Goal: Transaction & Acquisition: Purchase product/service

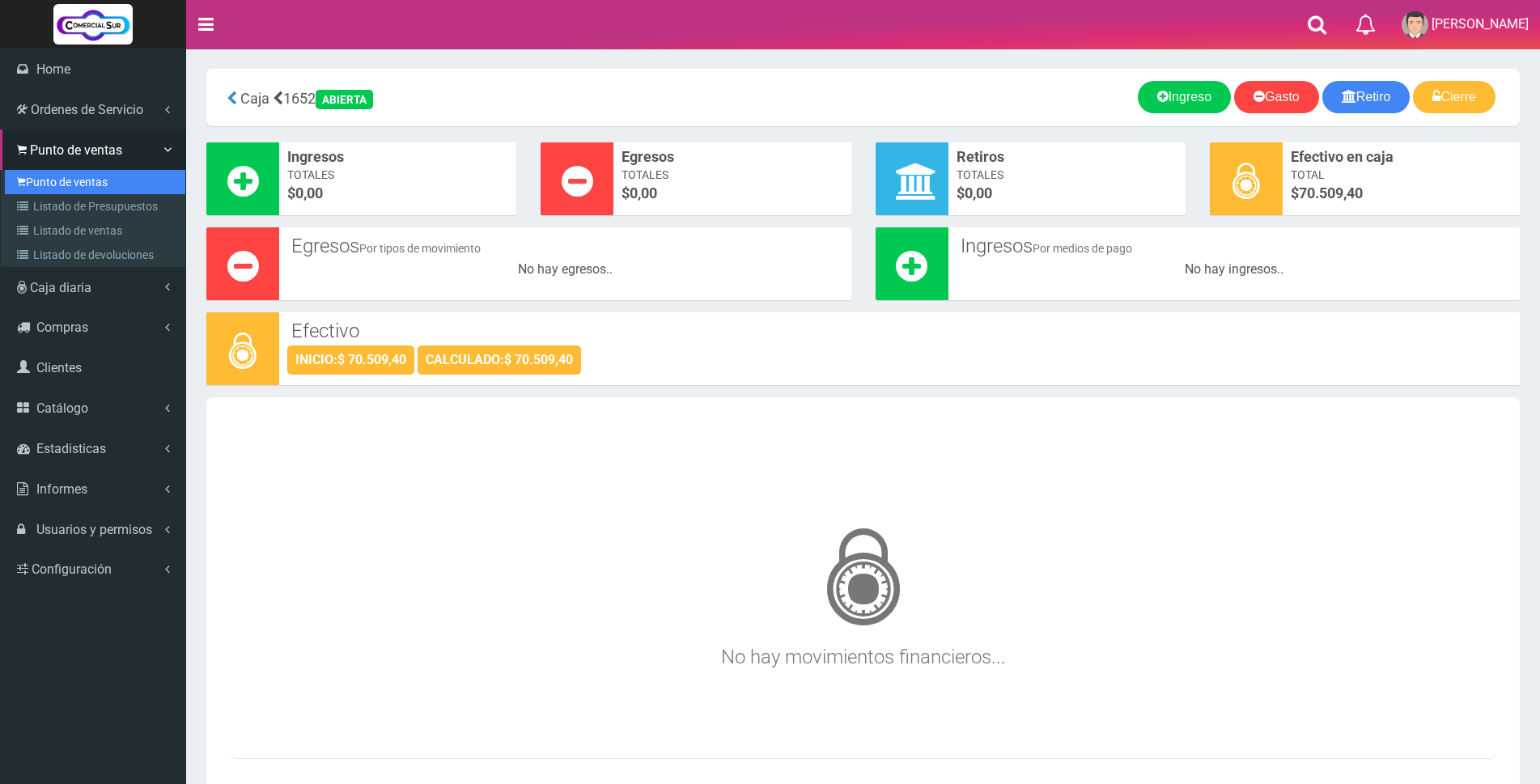
click at [58, 181] on link "Punto de ventas" at bounding box center [94, 182] width 181 height 24
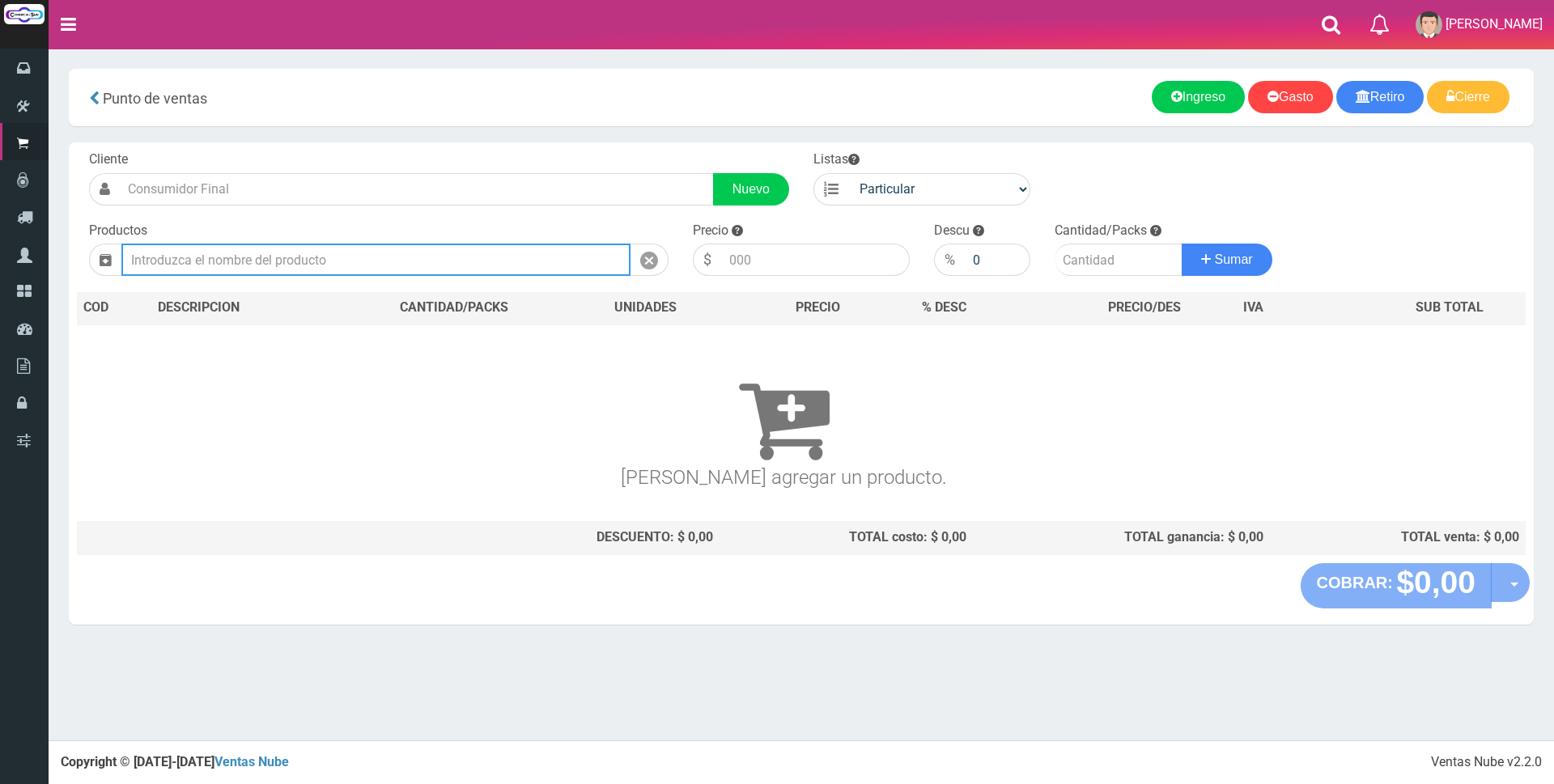
click at [313, 257] on input "text" at bounding box center [376, 259] width 509 height 33
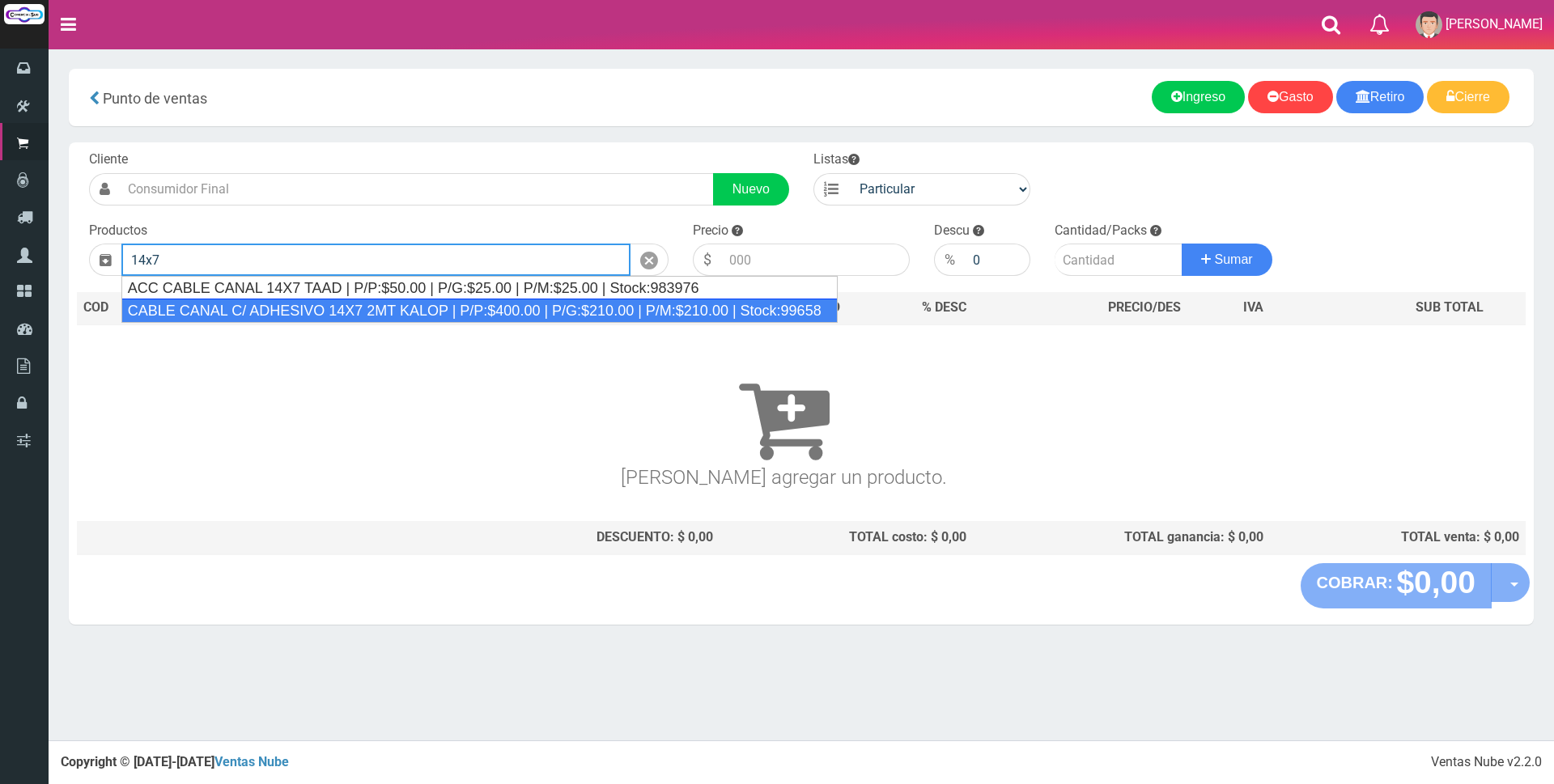
click at [366, 305] on div "CABLE CANAL C/ ADHESIVO 14X7 2MT KALOP | P/P:$400.00 | P/G:$210.00 | P/M:$210.0…" at bounding box center [479, 311] width 716 height 24
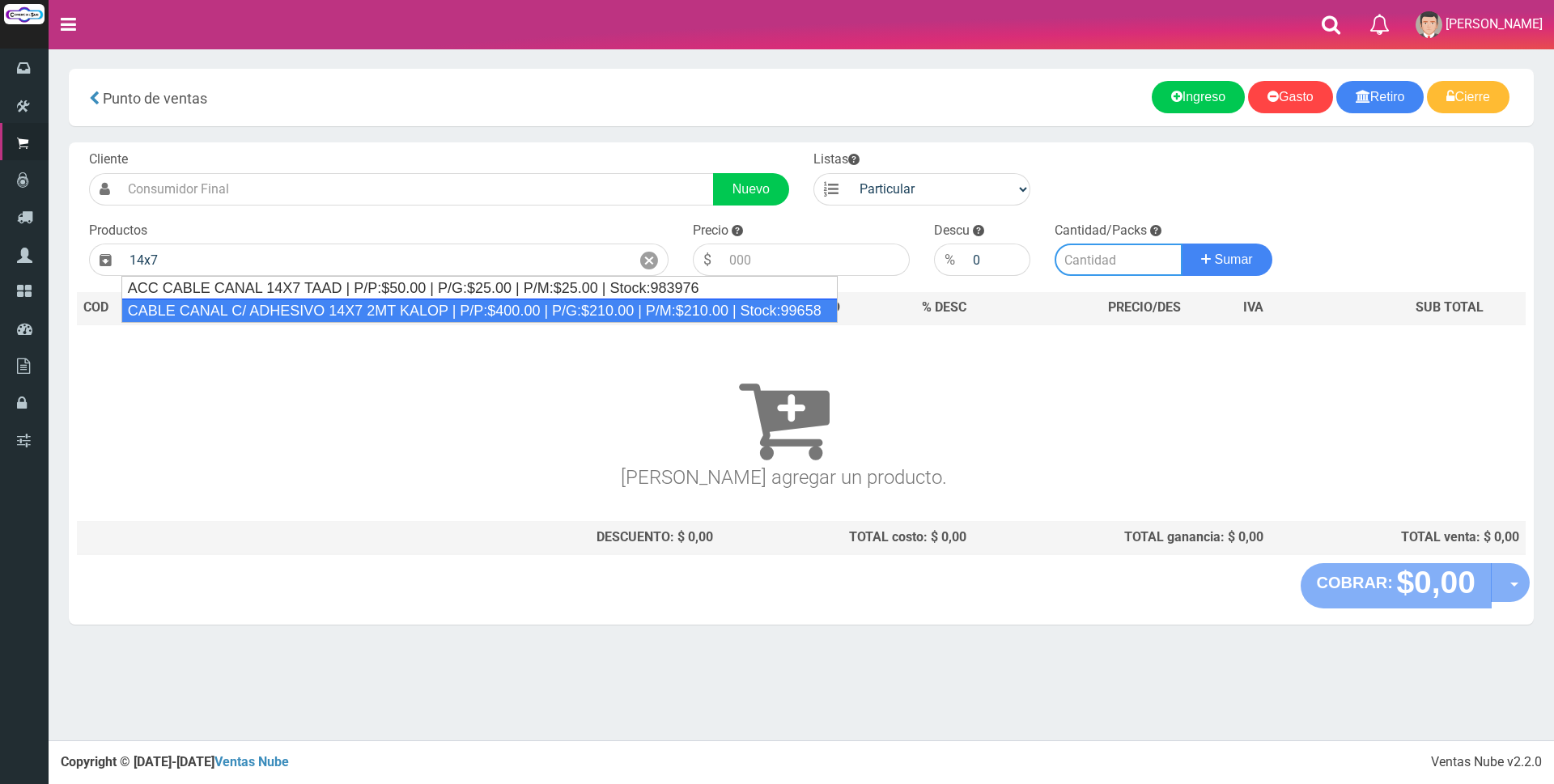
type input "CABLE CANAL C/ ADHESIVO 14X7 2MT KALOP | P/P:$400.00 | P/G:$210.00 | P/M:$210.0…"
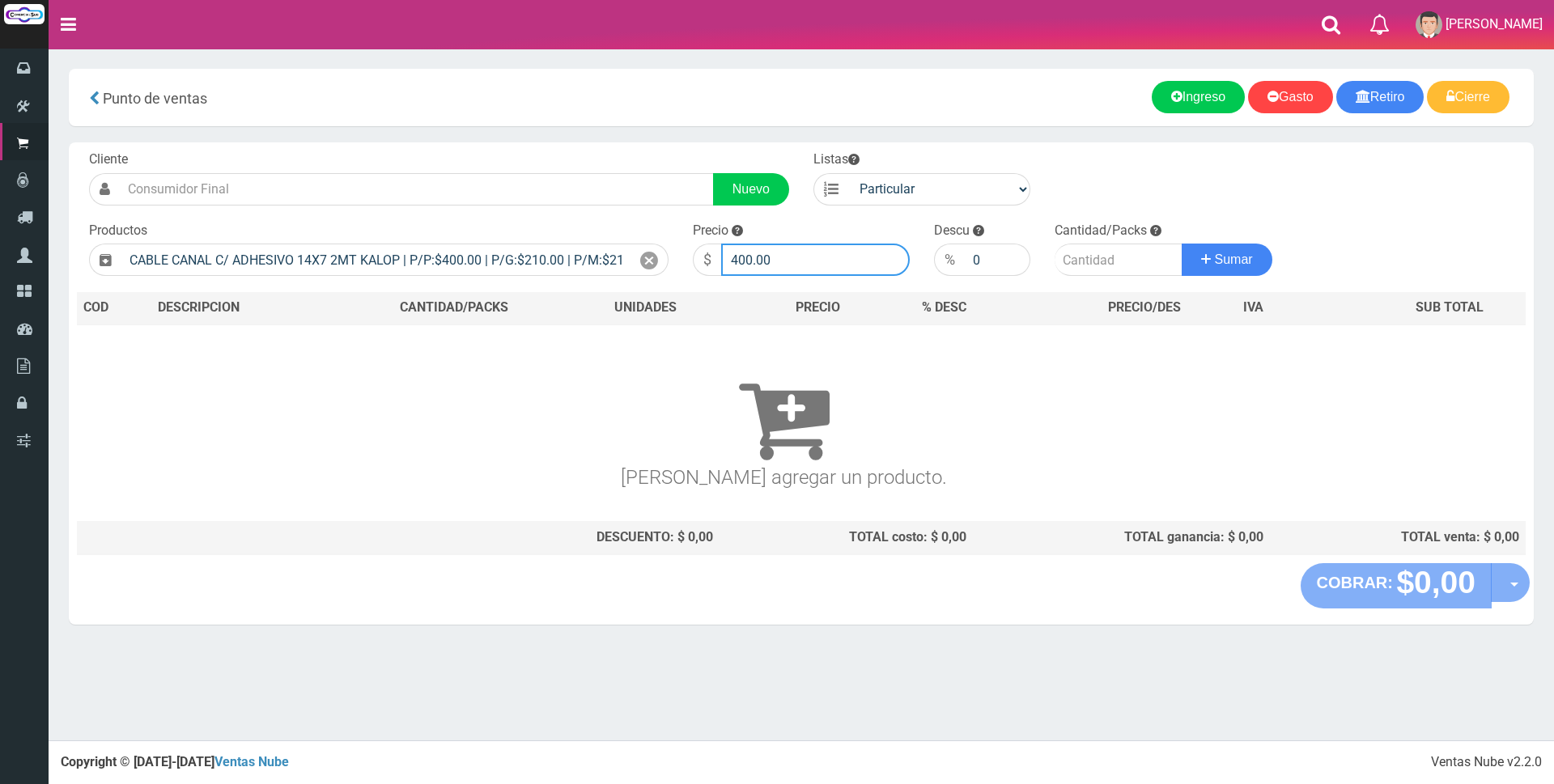
click at [829, 259] on input "400.00" at bounding box center [816, 259] width 189 height 33
type input "4"
type input "2000"
click at [1082, 260] on input "number" at bounding box center [1118, 259] width 128 height 33
type input "1"
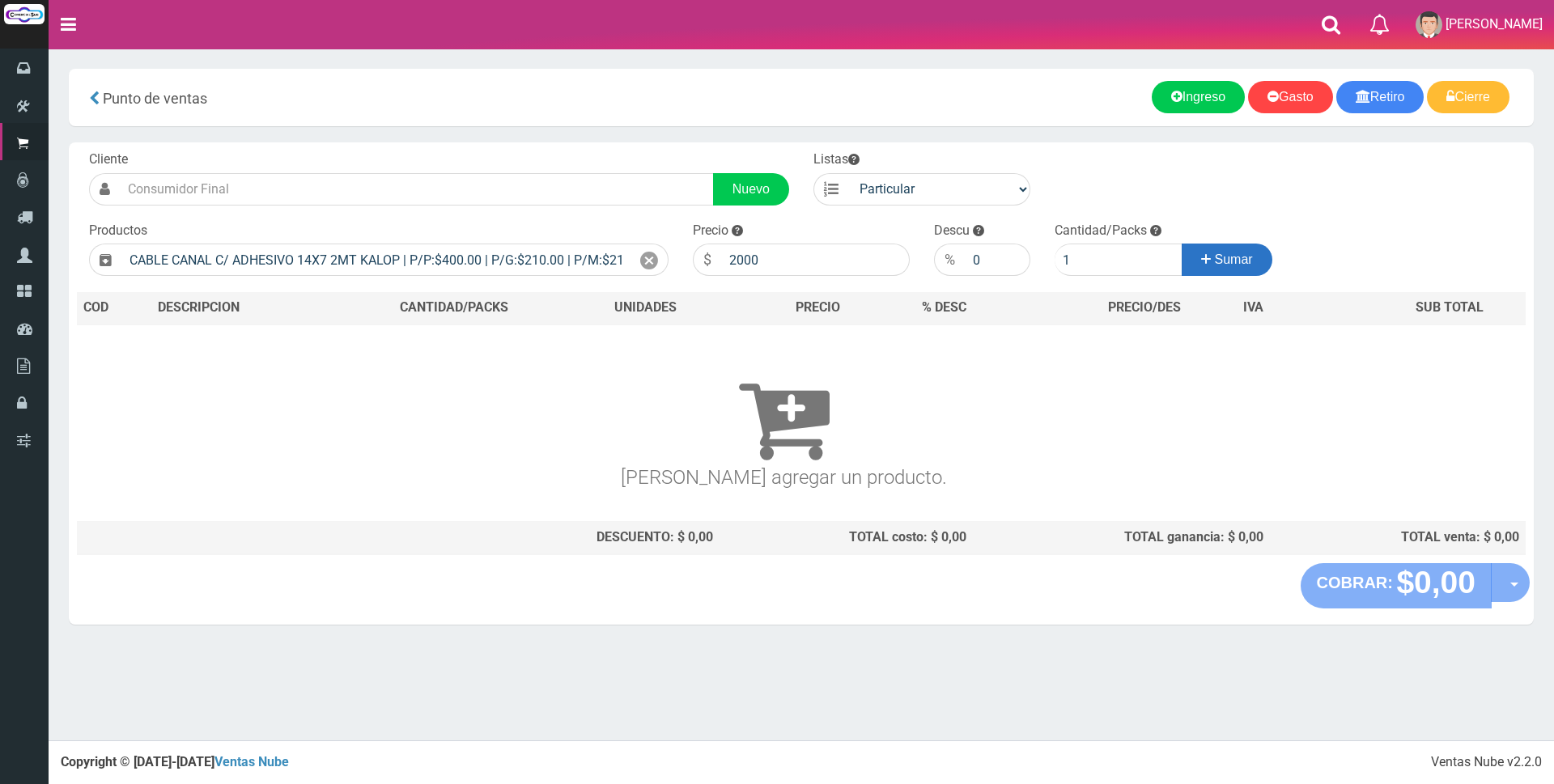
click at [1227, 270] on button "Sumar" at bounding box center [1227, 259] width 91 height 33
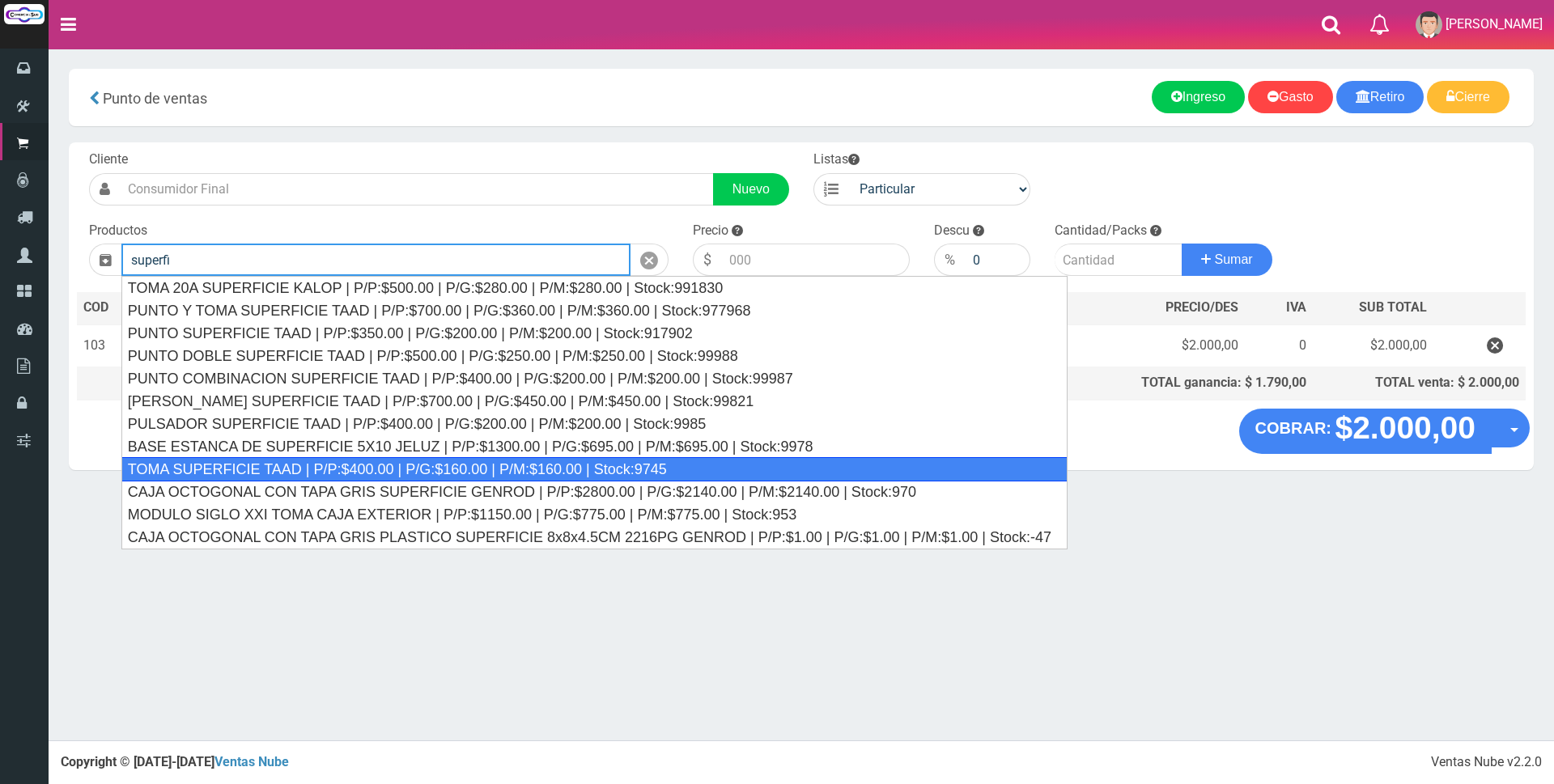
click at [709, 459] on div "TOMA SUPERFICIE TAAD | P/P:$400.00 | P/G:$160.00 | P/M:$160.00 | Stock:9745" at bounding box center [594, 470] width 946 height 24
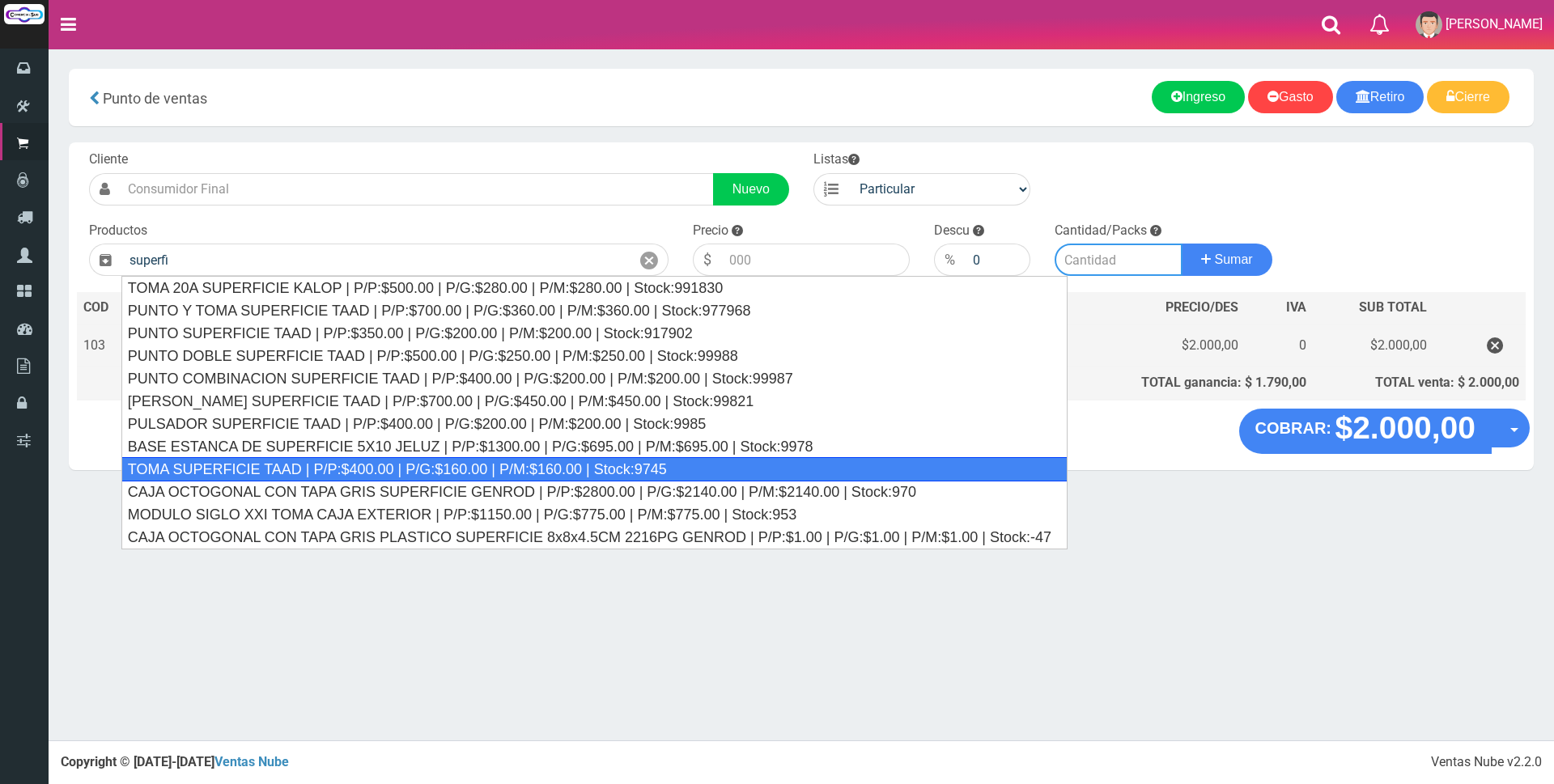
type input "TOMA SUPERFICIE TAAD | P/P:$400.00 | P/G:$160.00 | P/M:$160.00 | Stock:9745"
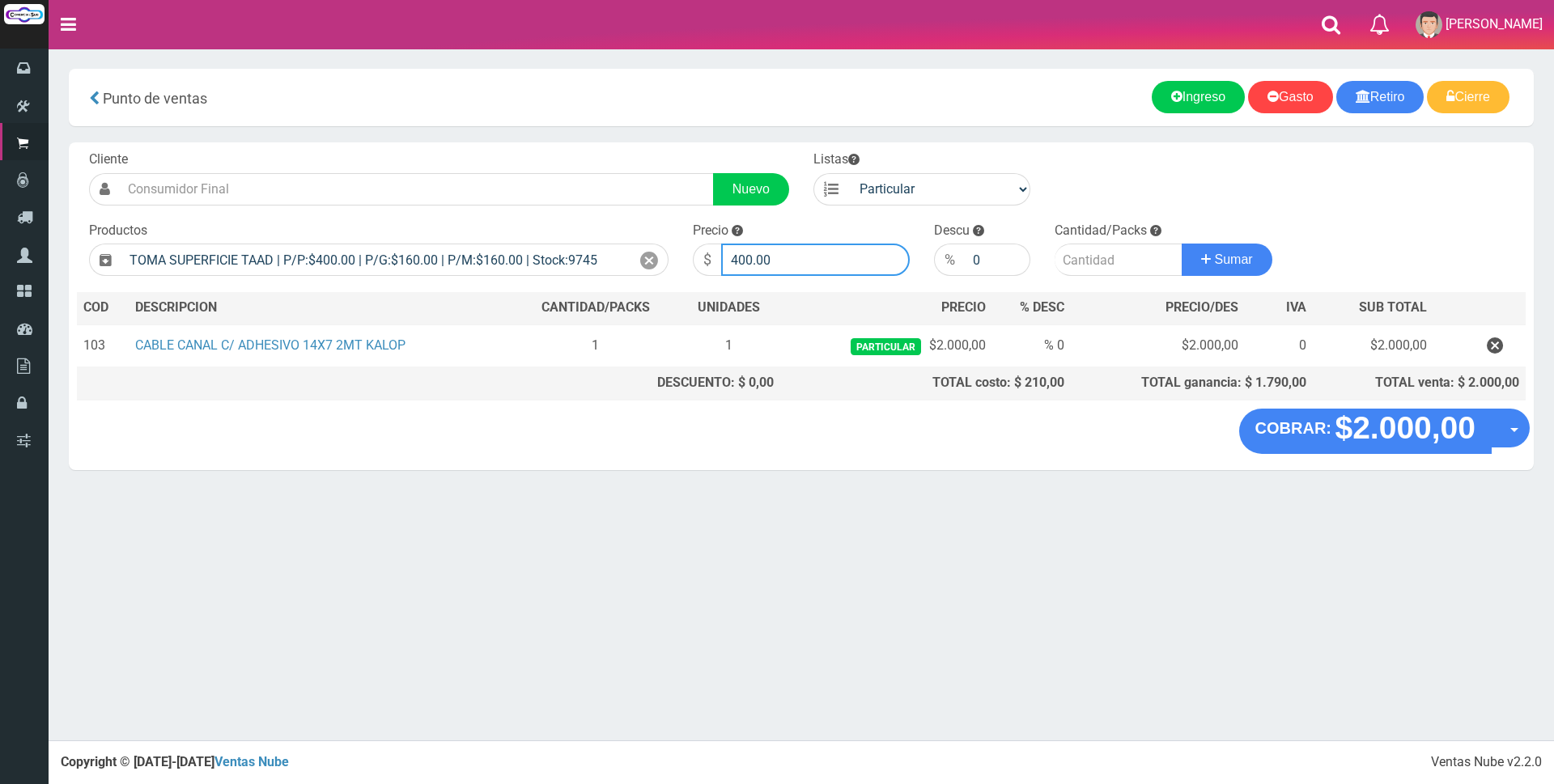
click at [784, 261] on input "400.00" at bounding box center [816, 259] width 189 height 33
type input "4"
type input "2500"
click at [1080, 253] on input "number" at bounding box center [1118, 259] width 128 height 33
type input "3"
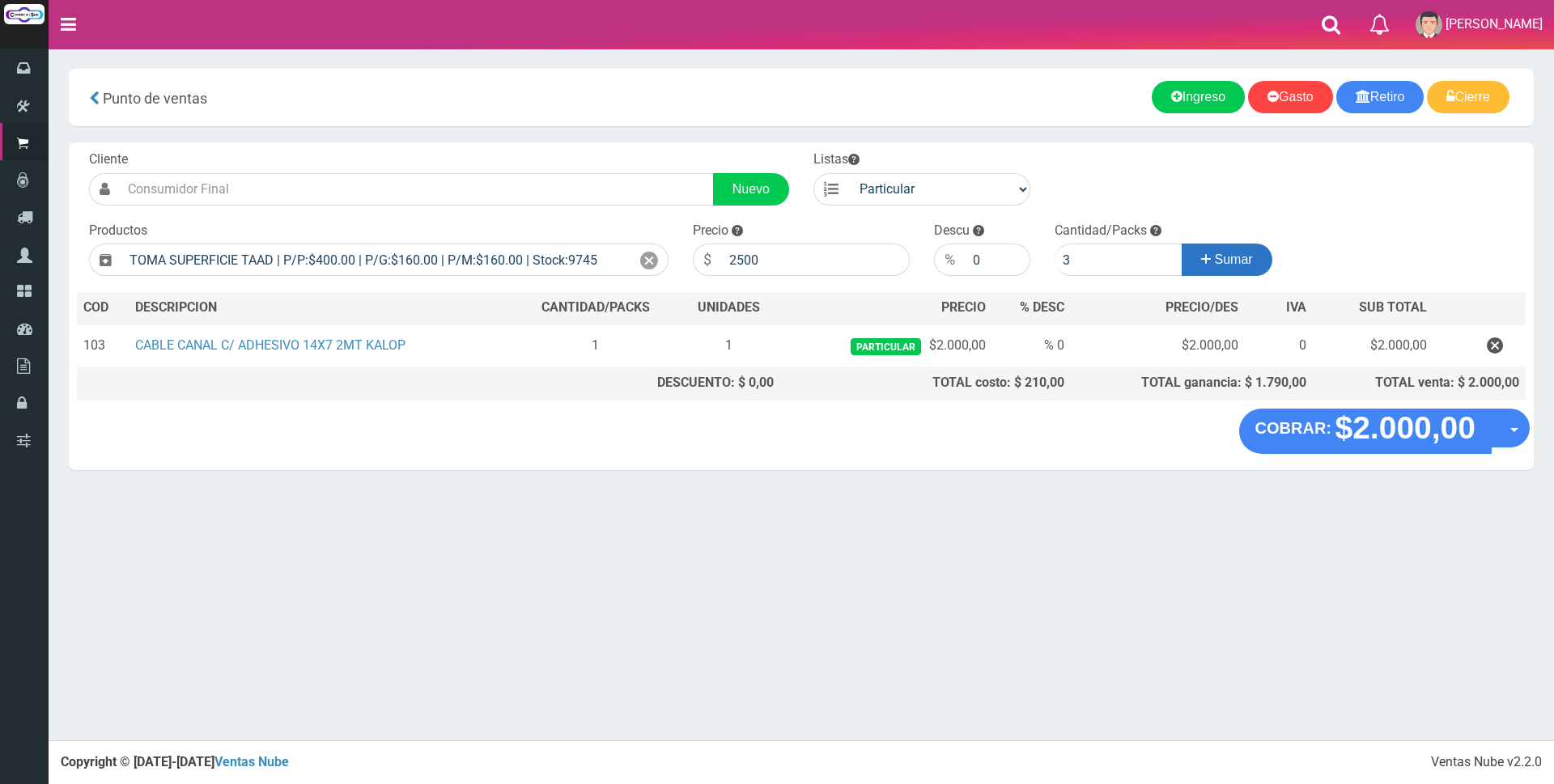
click at [1201, 263] on icon at bounding box center [1206, 259] width 9 height 23
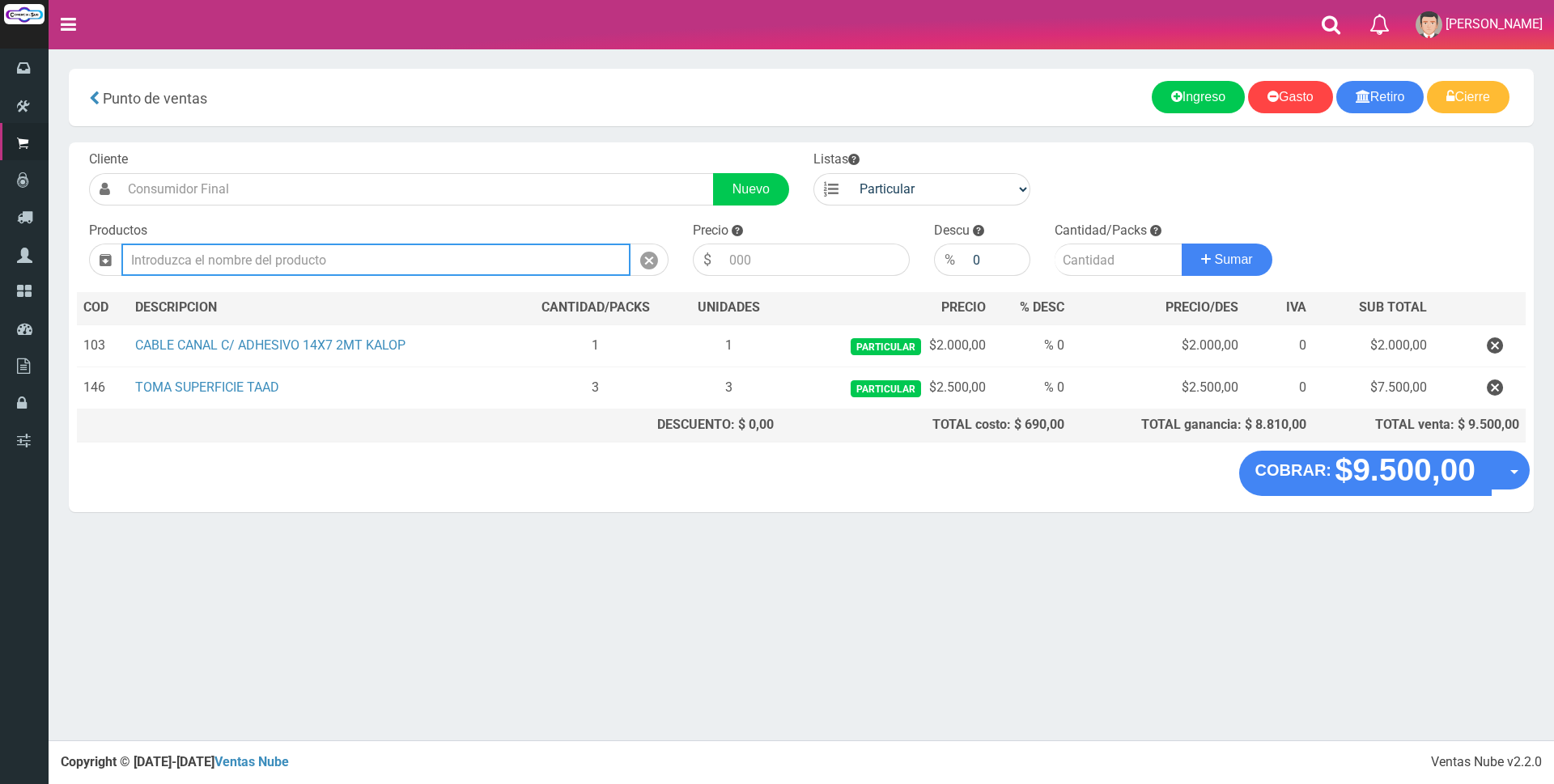
click at [461, 259] on input "text" at bounding box center [376, 259] width 509 height 33
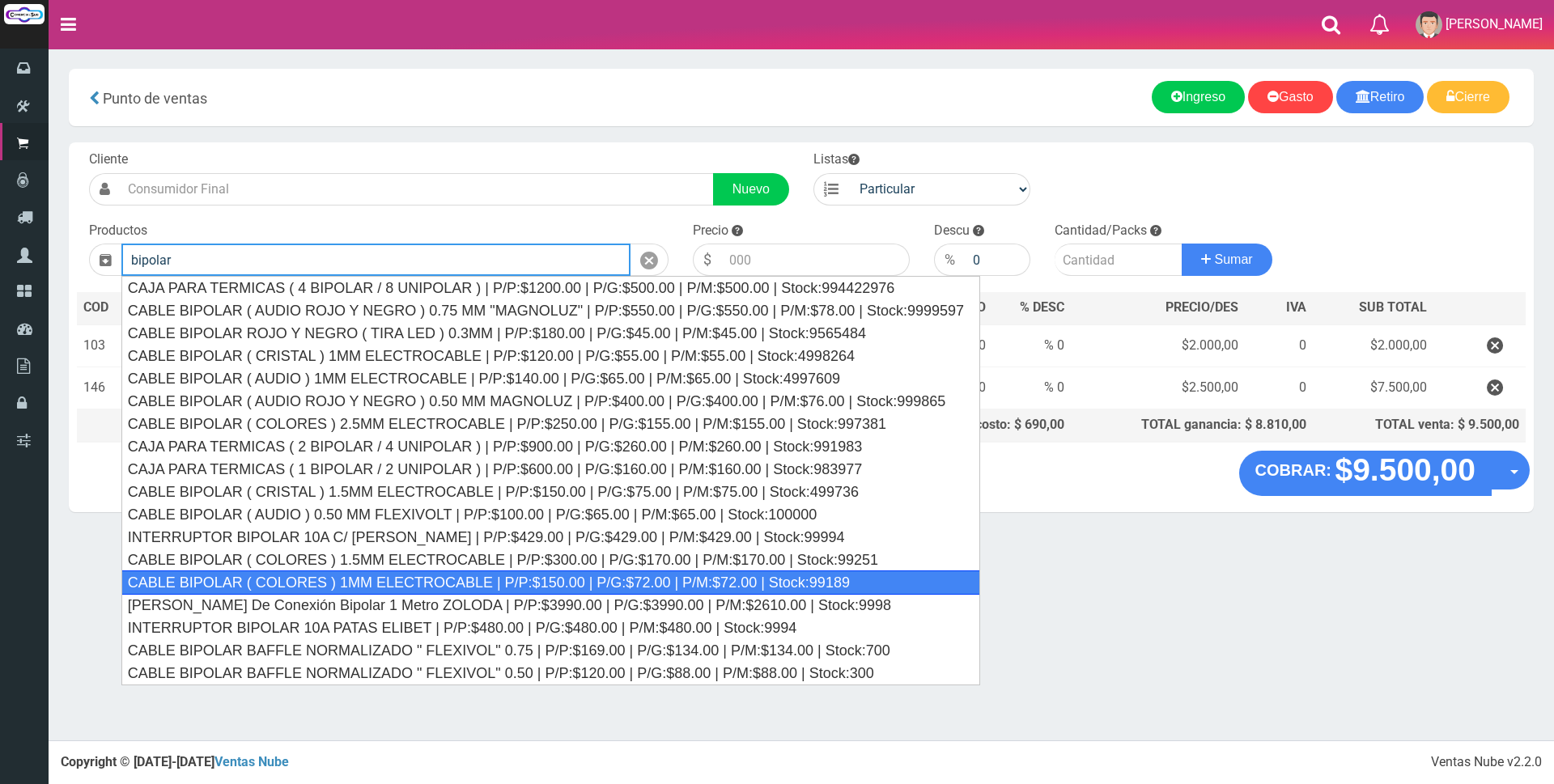
click at [410, 578] on div "CABLE BIPOLAR ( COLORES ) 1MM ELECTROCABLE | P/P:$150.00 | P/G:$72.00 | P/M:$72…" at bounding box center [551, 583] width 859 height 24
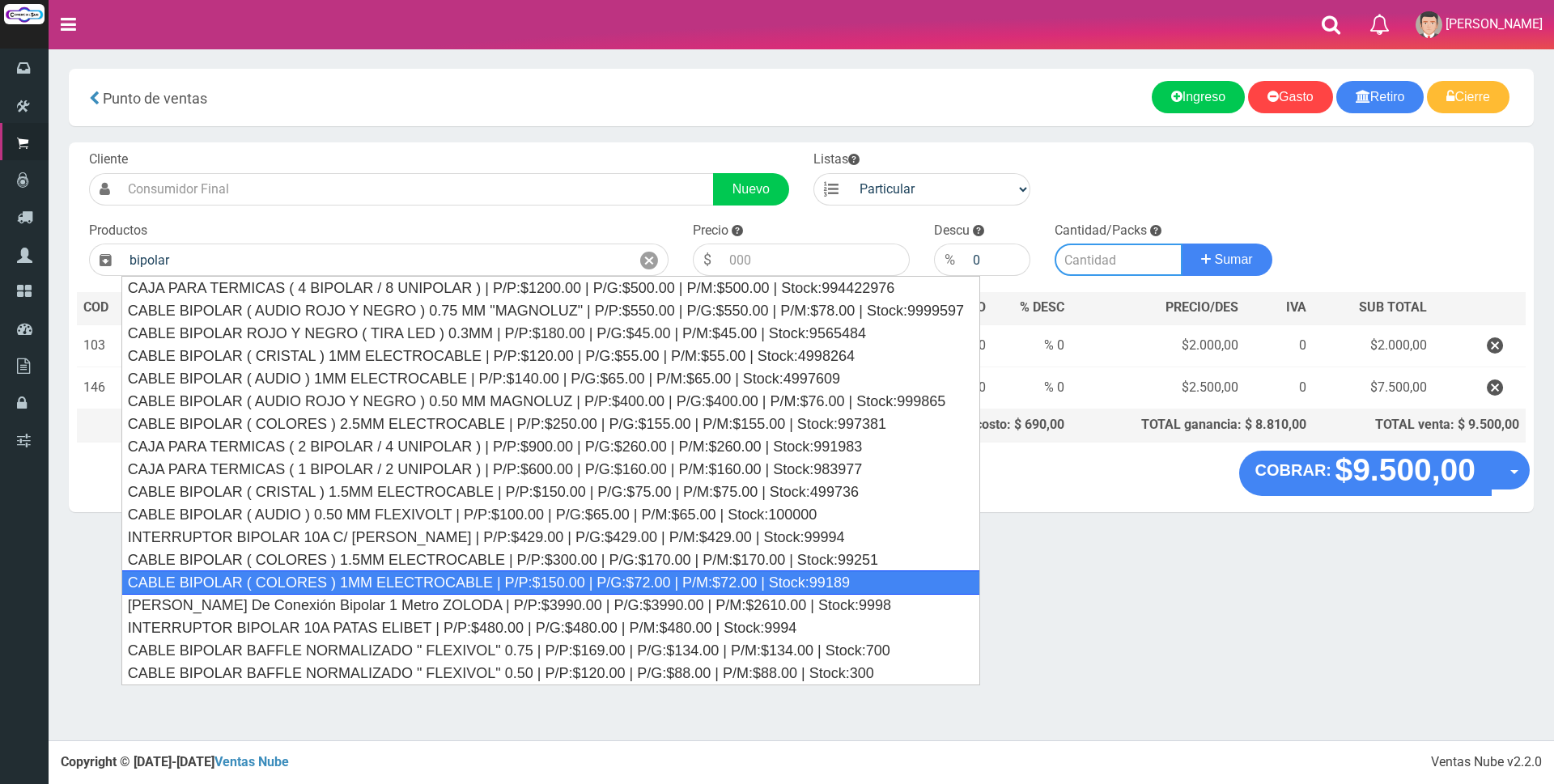
type input "CABLE BIPOLAR ( COLORES ) 1MM ELECTROCABLE | P/P:$150.00 | P/G:$72.00 | P/M:$72…"
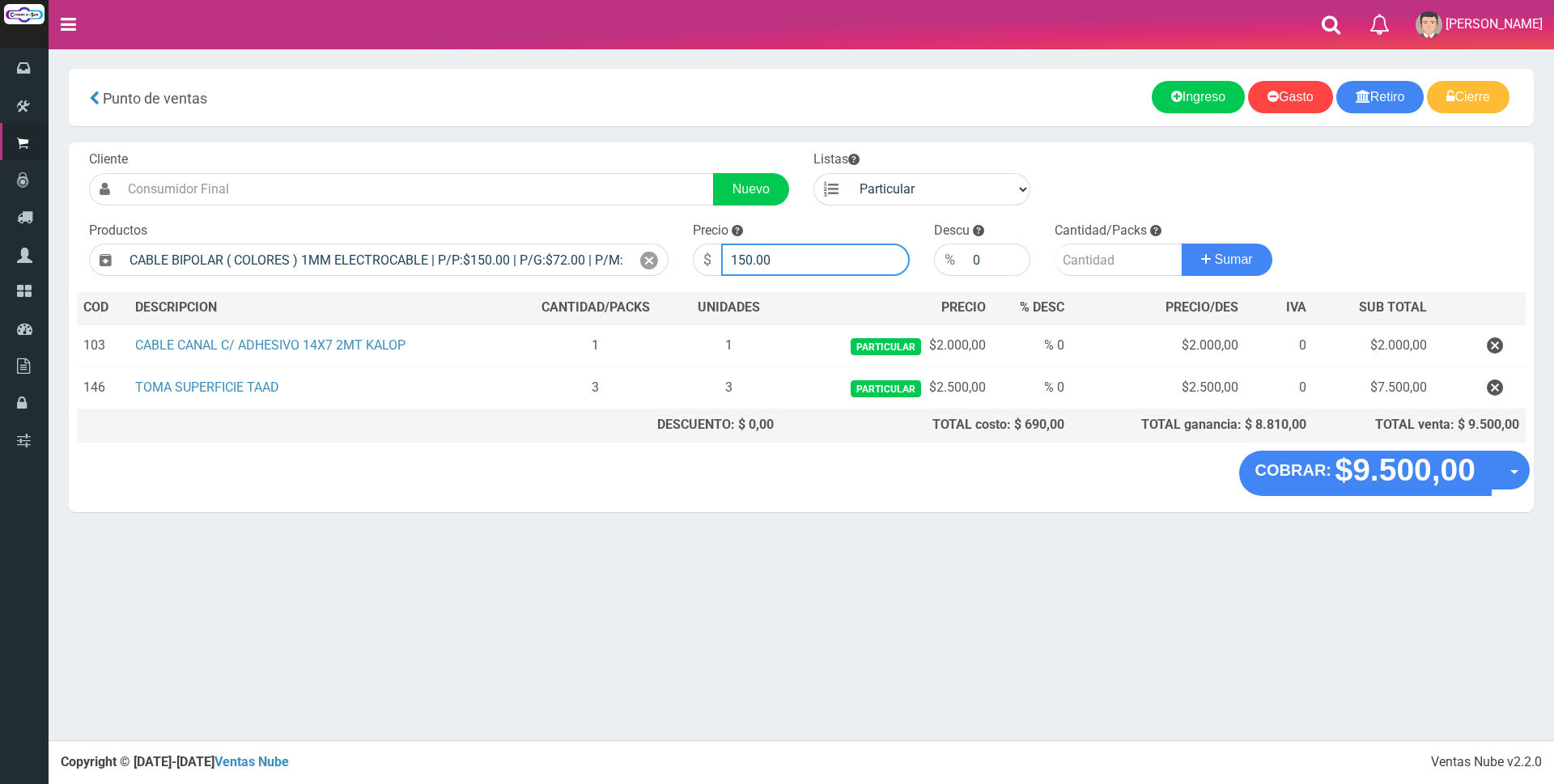
click at [808, 262] on input "150.00" at bounding box center [816, 259] width 189 height 33
type input "1"
type input "1000"
click at [1100, 260] on input "number" at bounding box center [1118, 259] width 128 height 33
type input "6"
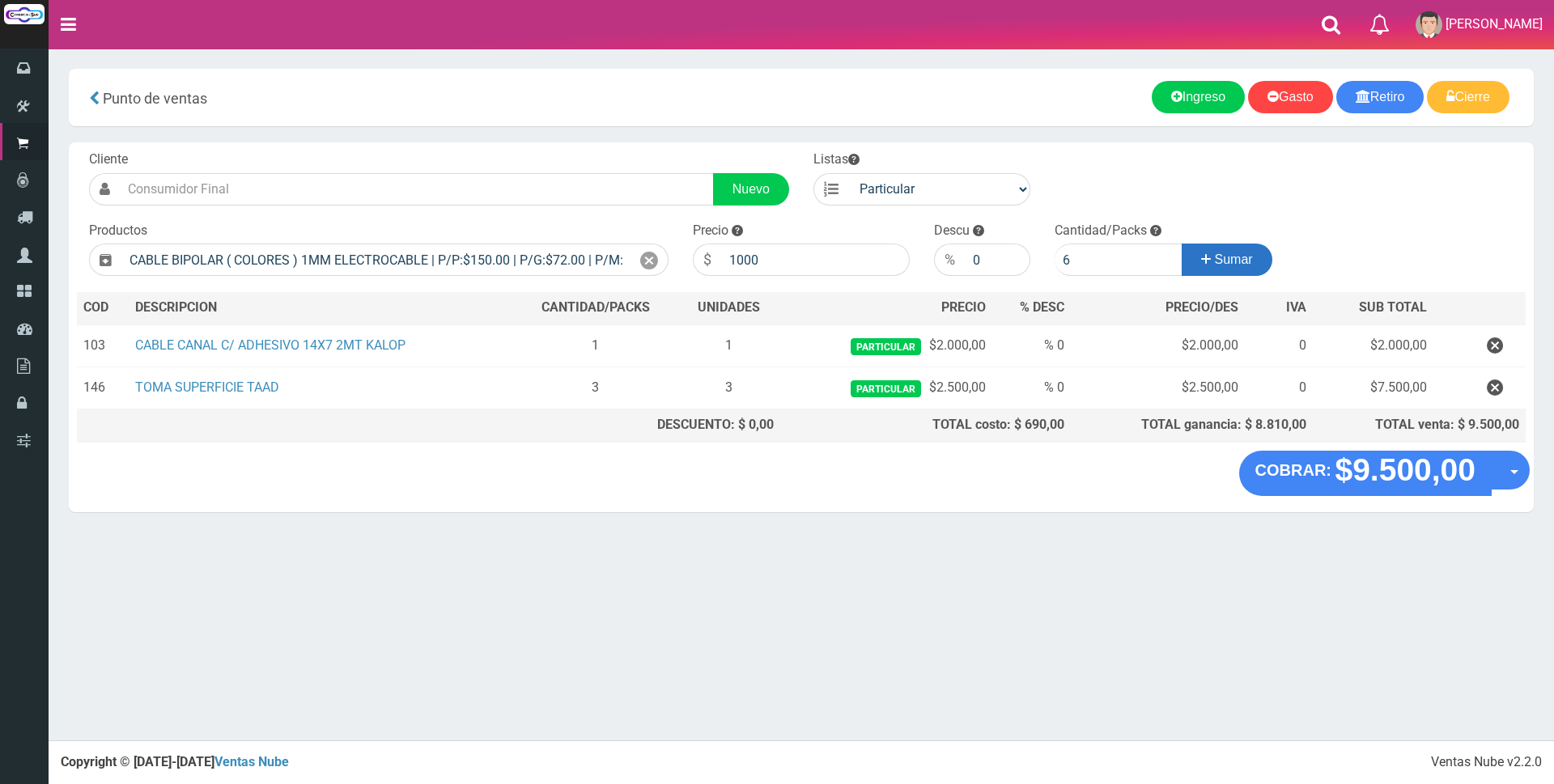
click at [1201, 266] on icon at bounding box center [1206, 259] width 9 height 23
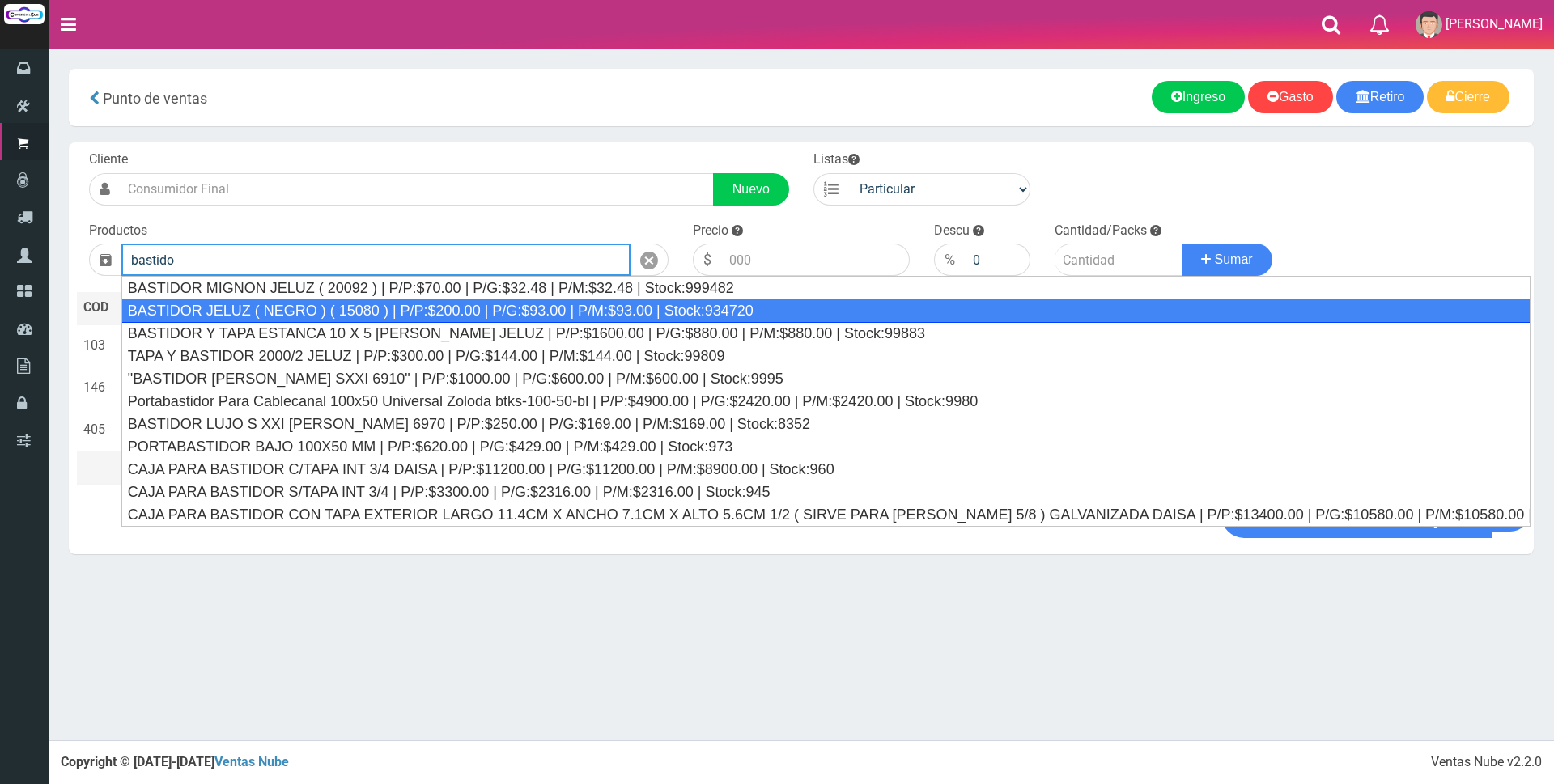
click at [737, 311] on div "BASTIDOR JELUZ ( NEGRO ) ( 15080 ) | P/P:$200.00 | P/G:$93.00 | P/M:$93.00 | St…" at bounding box center [826, 311] width 1409 height 24
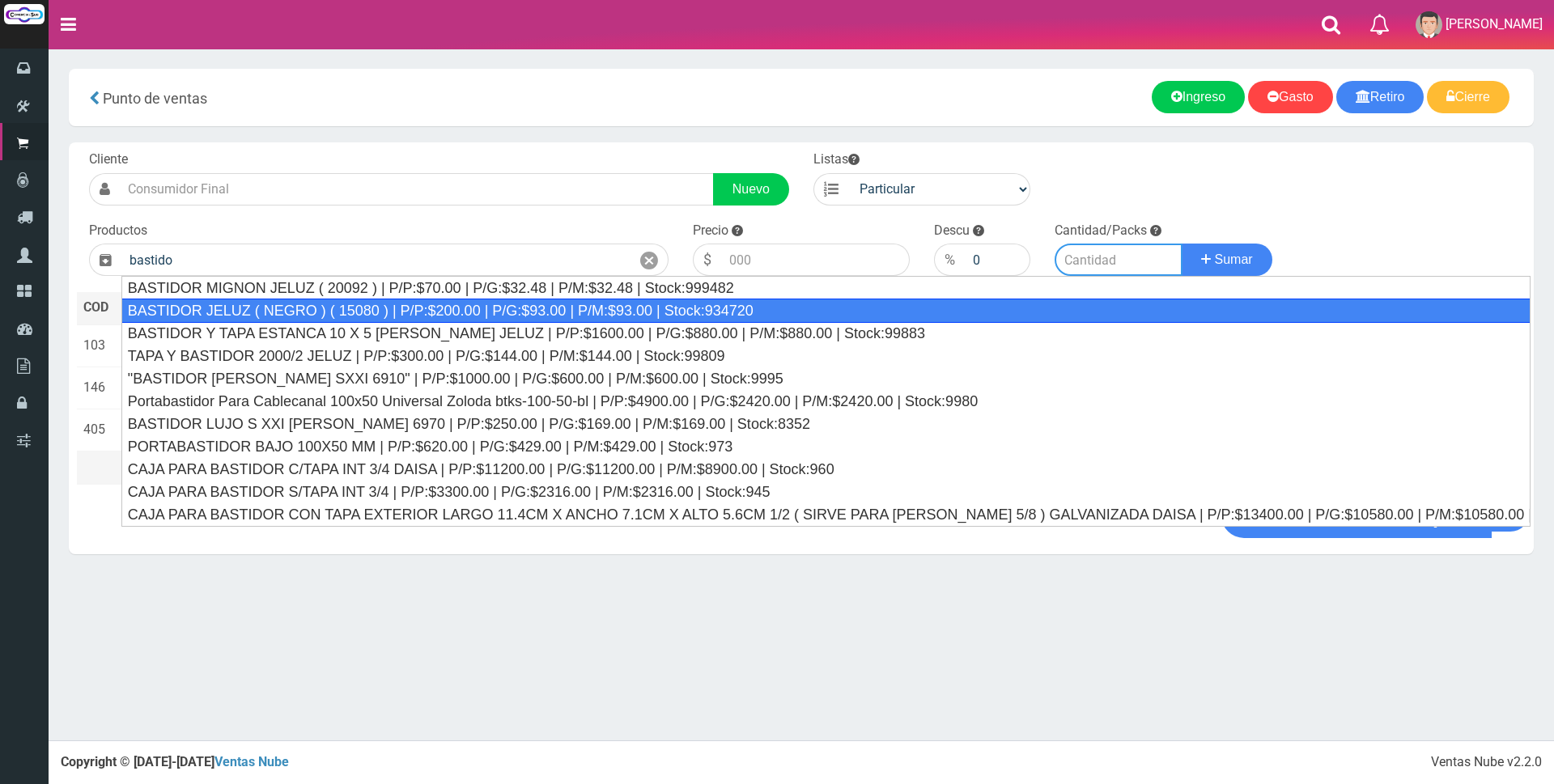
type input "BASTIDOR JELUZ ( NEGRO ) ( 15080 ) | P/P:$200.00 | P/G:$93.00 | P/M:$93.00 | St…"
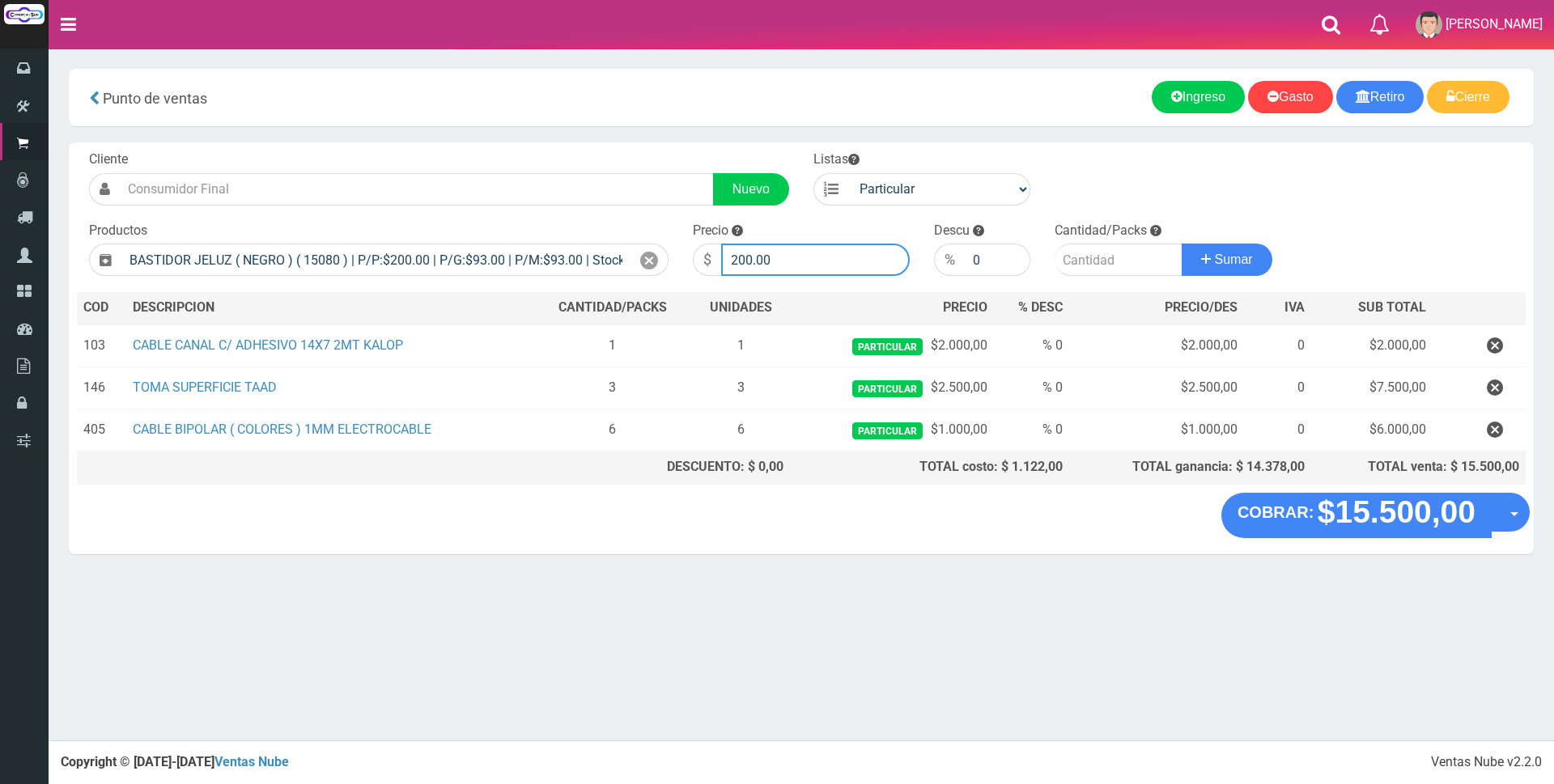
click at [844, 254] on input "200.00" at bounding box center [816, 259] width 189 height 33
type input "2"
type input "600"
click at [1069, 261] on input "number" at bounding box center [1118, 259] width 128 height 33
type input "1"
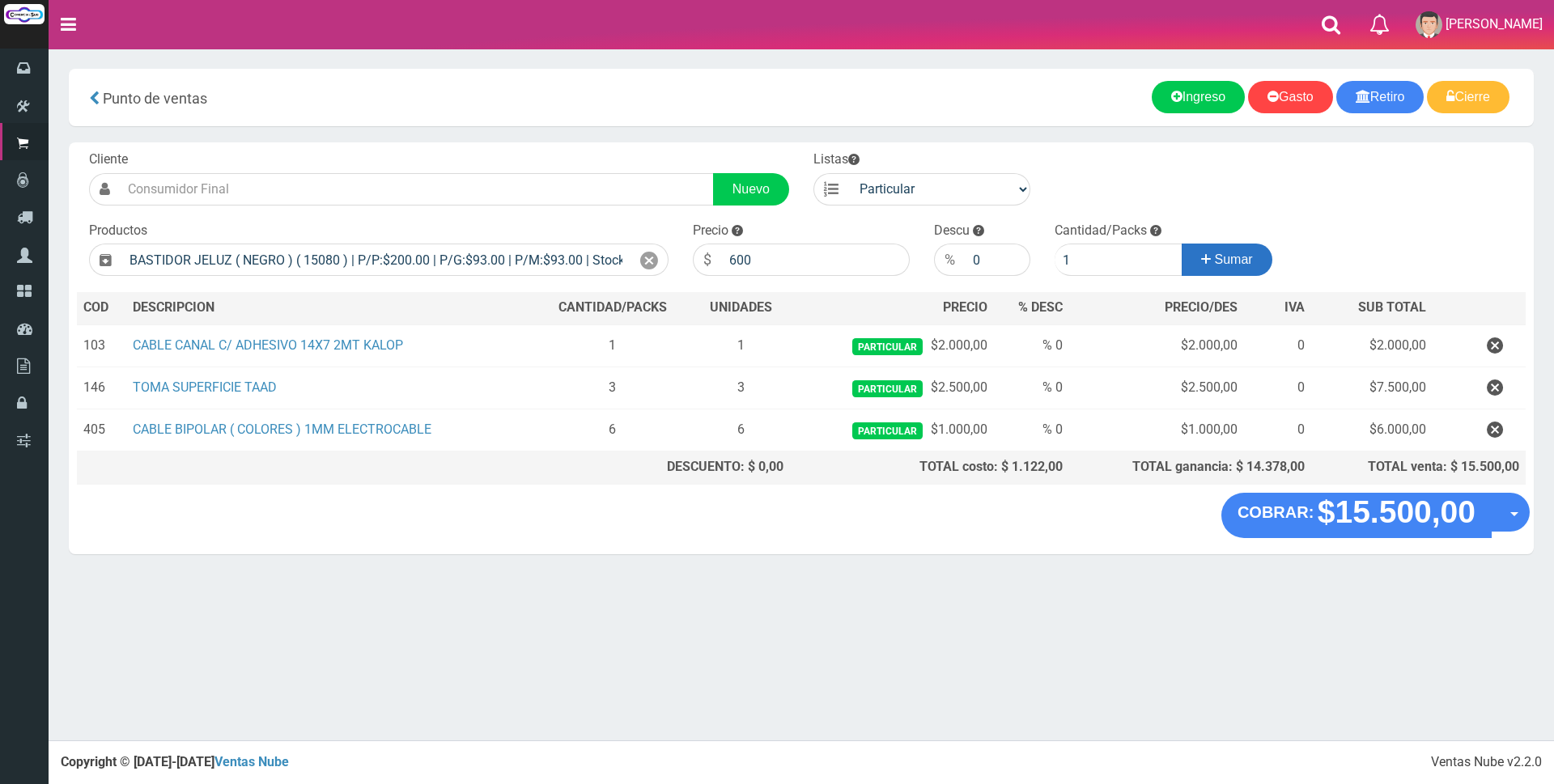
click at [1201, 262] on icon at bounding box center [1206, 259] width 9 height 23
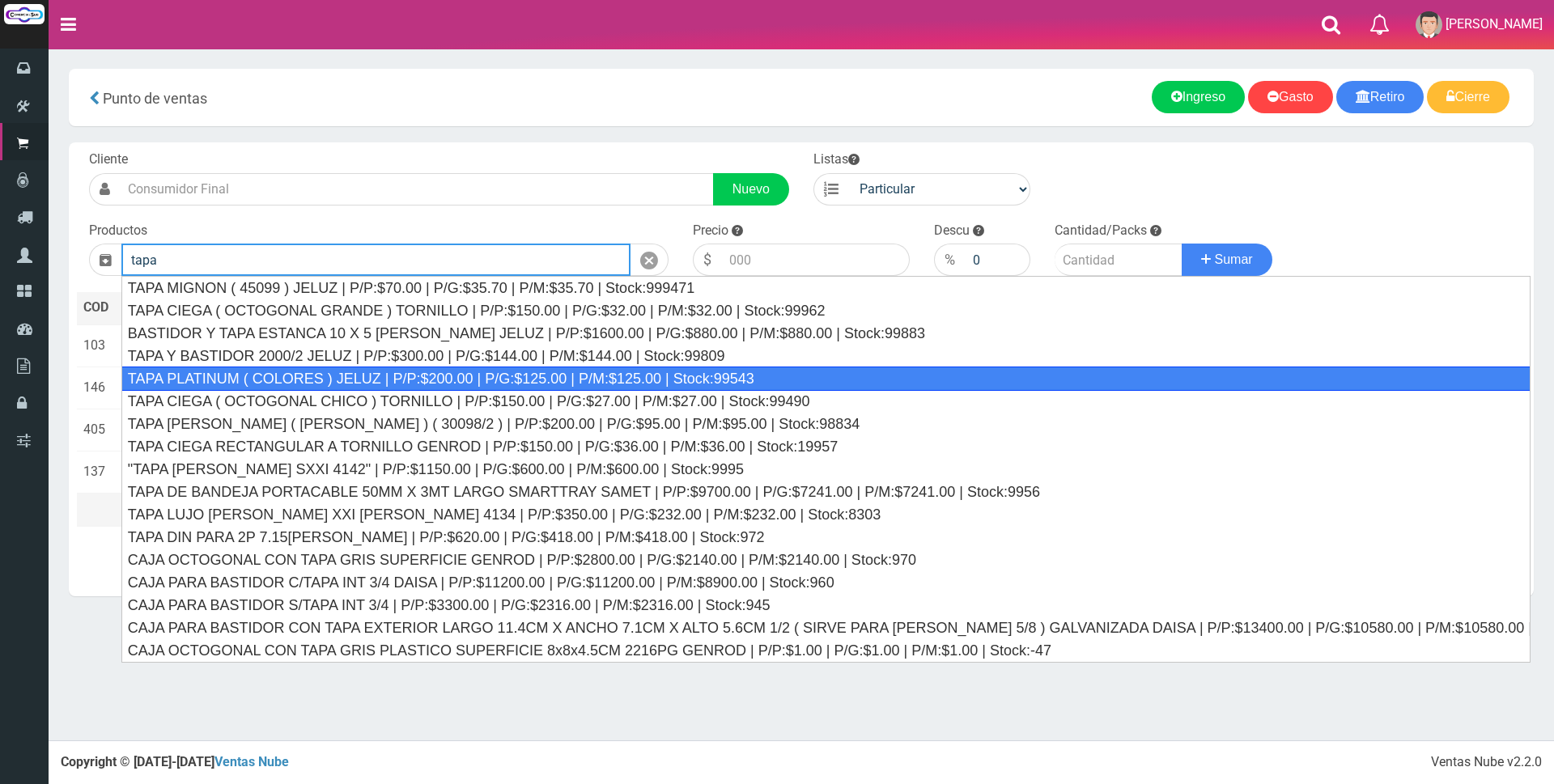
click at [473, 370] on div "TAPA PLATINUM ( COLORES ) JELUZ | P/P:$200.00 | P/G:$125.00 | P/M:$125.00 | Sto…" at bounding box center [826, 379] width 1409 height 24
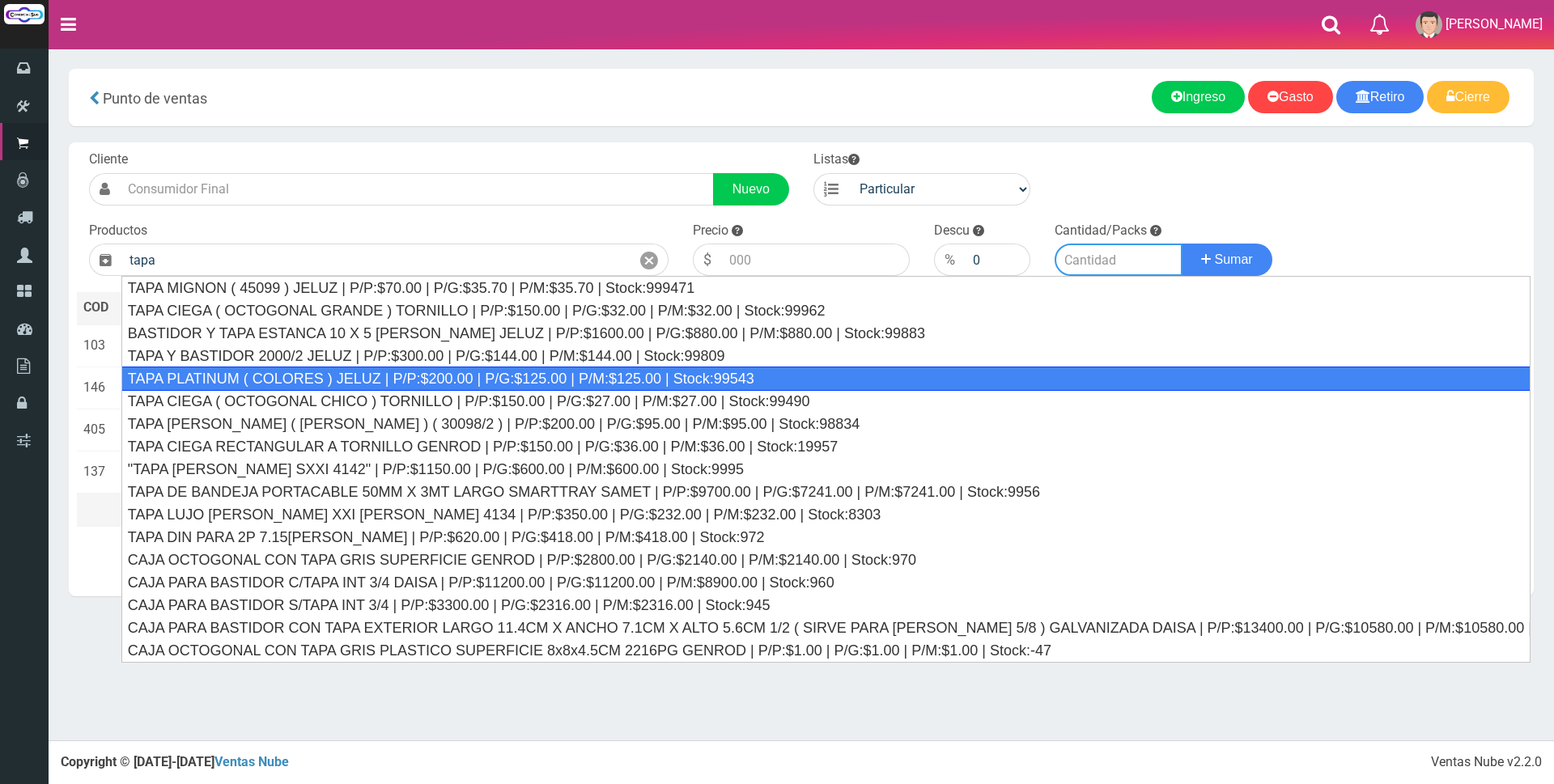
type input "TAPA PLATINUM ( COLORES ) JELUZ | P/P:$200.00 | P/G:$125.00 | P/M:$125.00 | Sto…"
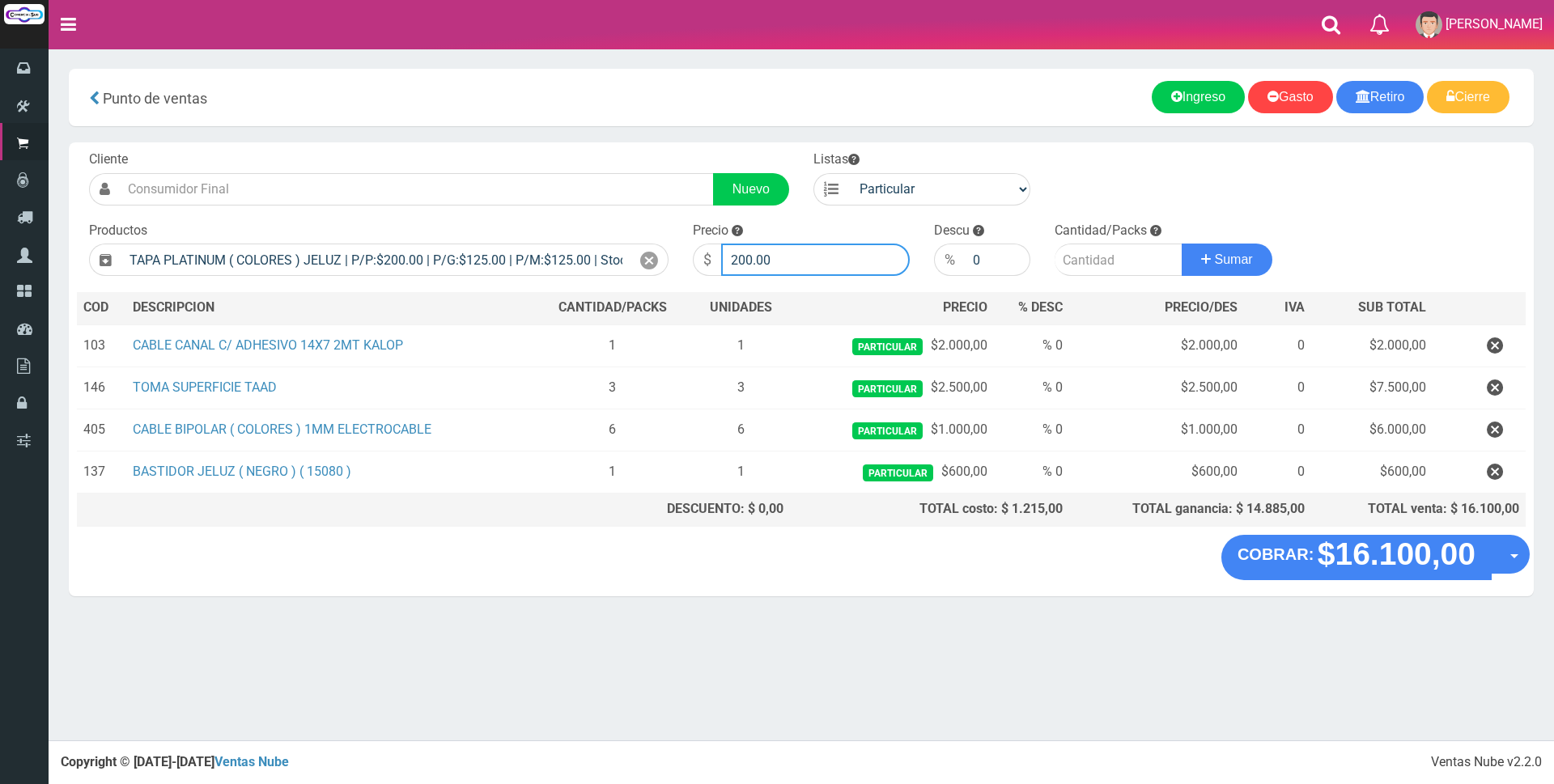
click at [840, 256] on input "200.00" at bounding box center [816, 259] width 189 height 33
type input "2"
type input "1000"
click at [1069, 257] on input "number" at bounding box center [1118, 259] width 128 height 33
type input "1"
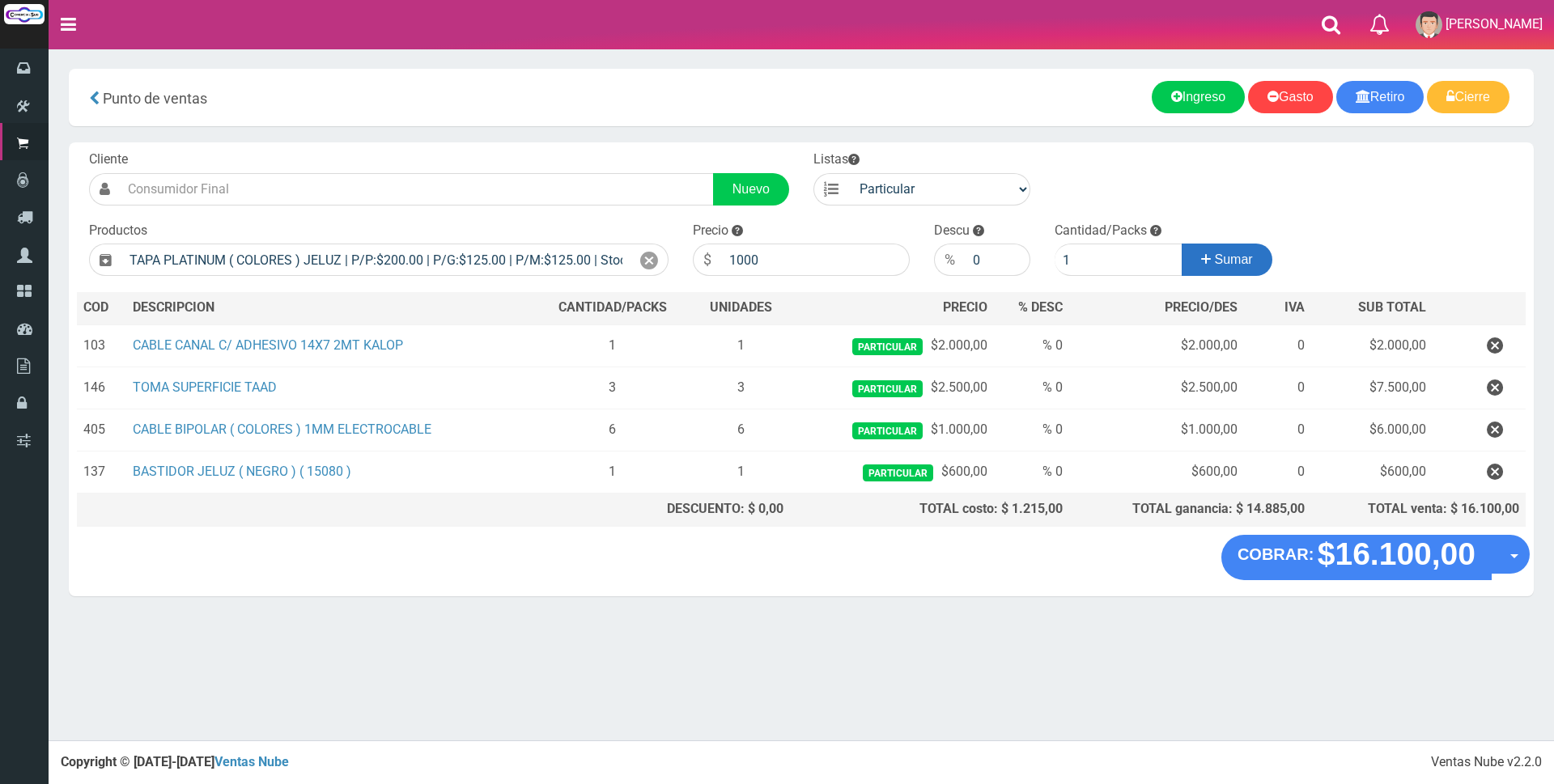
click at [1195, 262] on button "Sumar" at bounding box center [1227, 259] width 91 height 33
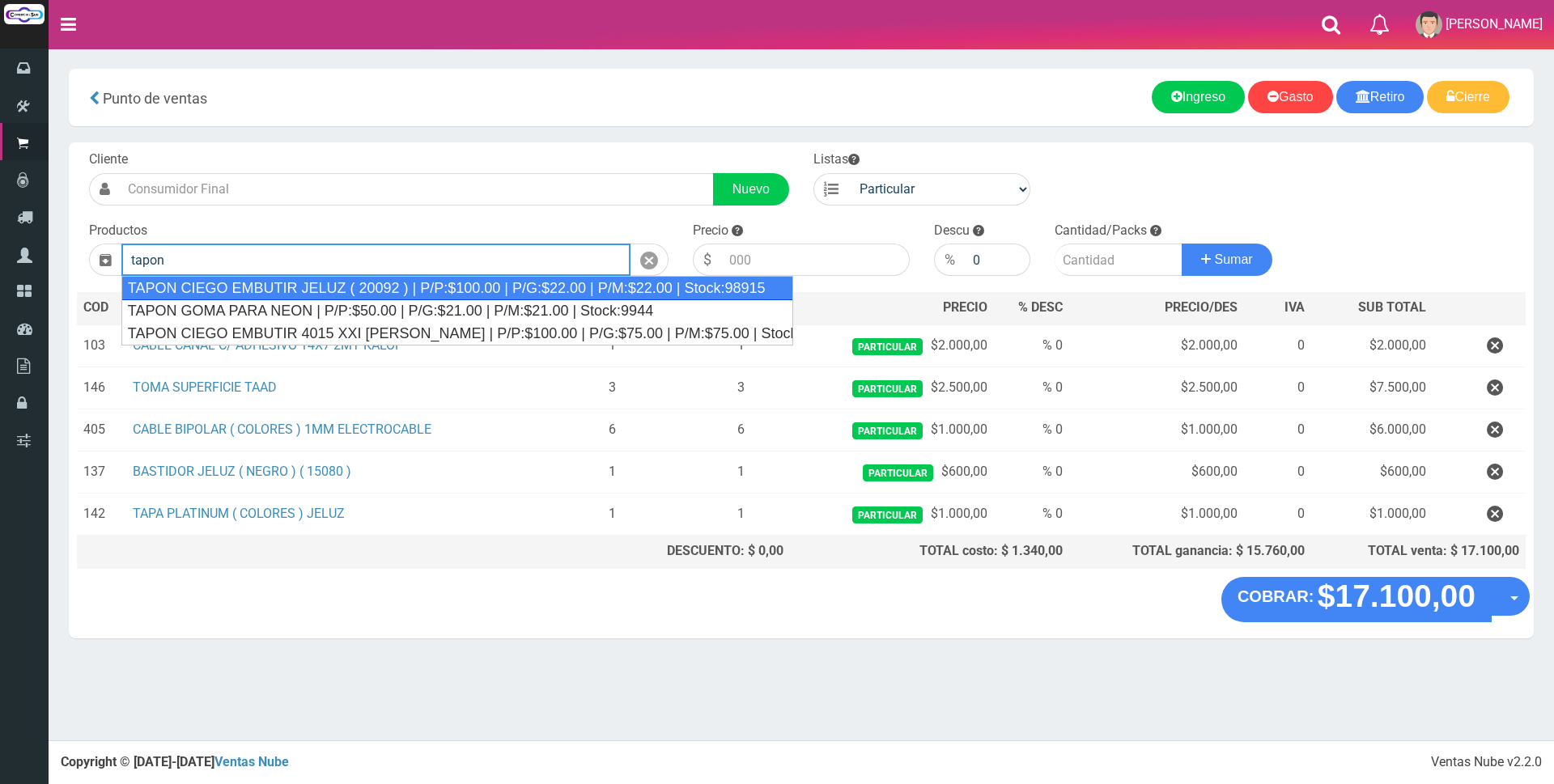
click at [362, 290] on div "TAPON CIEGO EMBUTIR JELUZ ( 20092 ) | P/P:$100.00 | P/G:$22.00 | P/M:$22.00 | S…" at bounding box center [457, 288] width 672 height 24
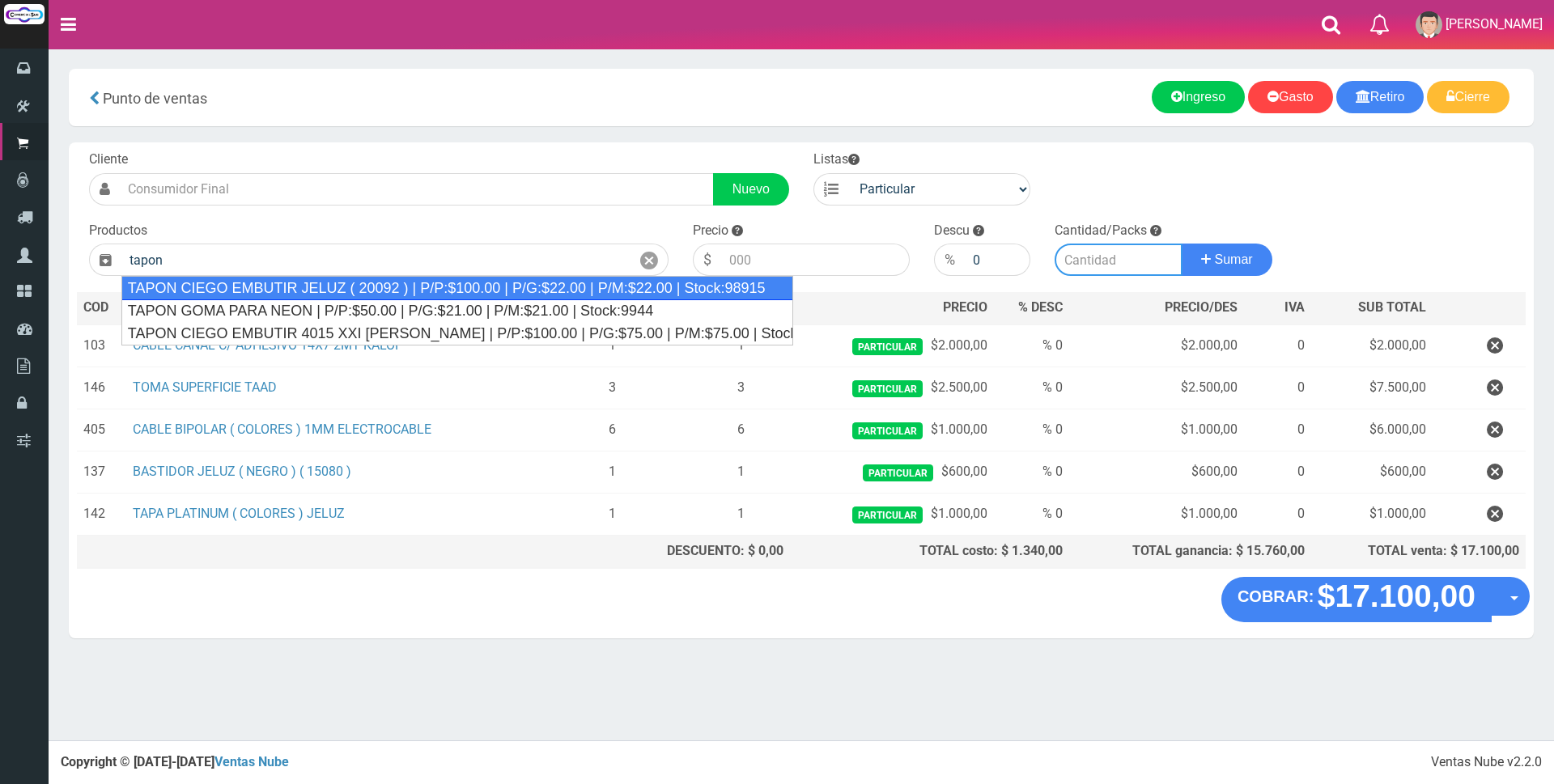
type input "TAPON CIEGO EMBUTIR JELUZ ( 20092 ) | P/P:$100.00 | P/G:$22.00 | P/M:$22.00 | S…"
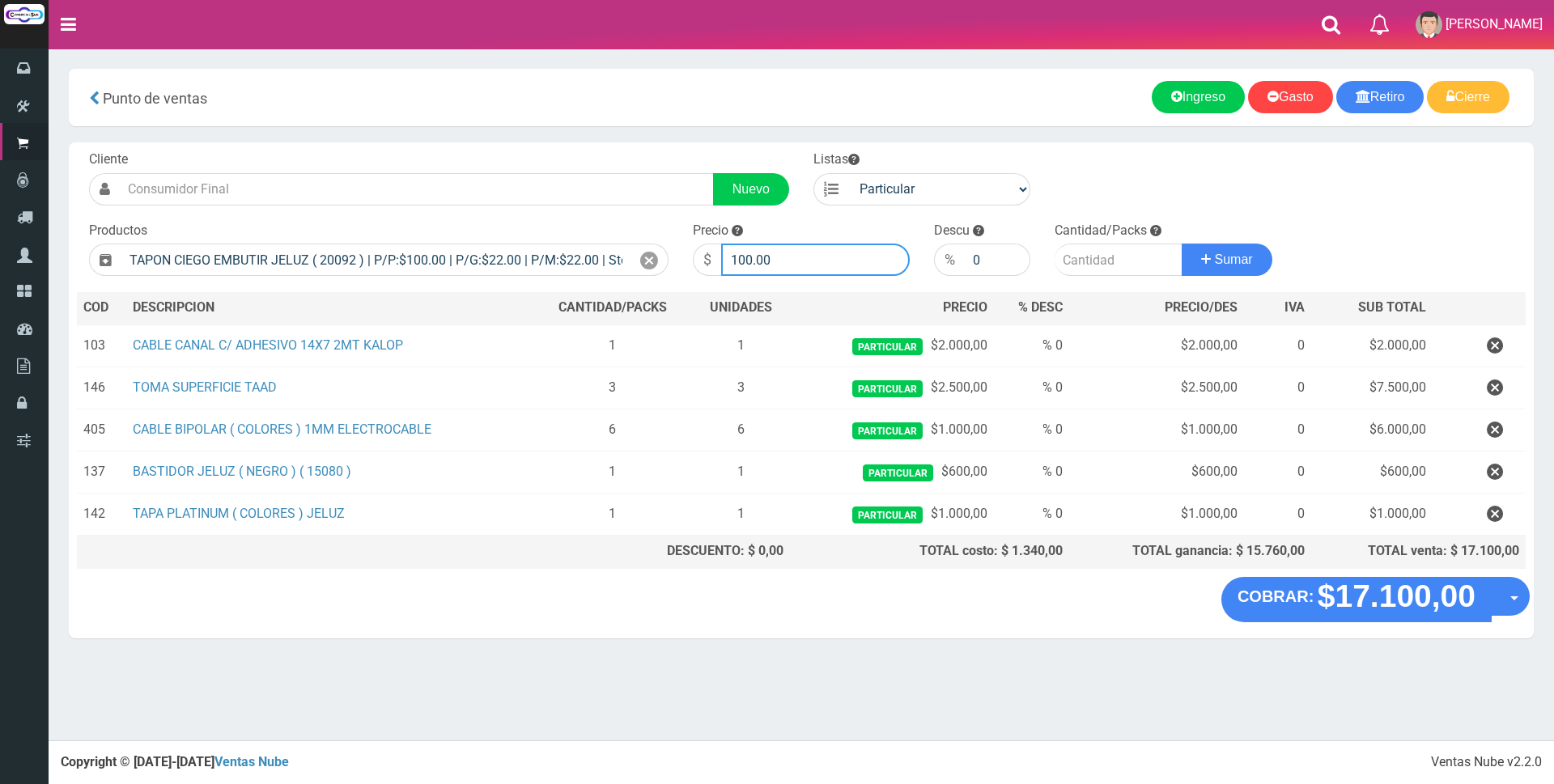
click at [819, 260] on input "100.00" at bounding box center [816, 259] width 189 height 33
type input "1"
type input "300"
drag, startPoint x: 1067, startPoint y: 258, endPoint x: 1082, endPoint y: 260, distance: 15.1
click at [1072, 258] on input "number" at bounding box center [1118, 259] width 128 height 33
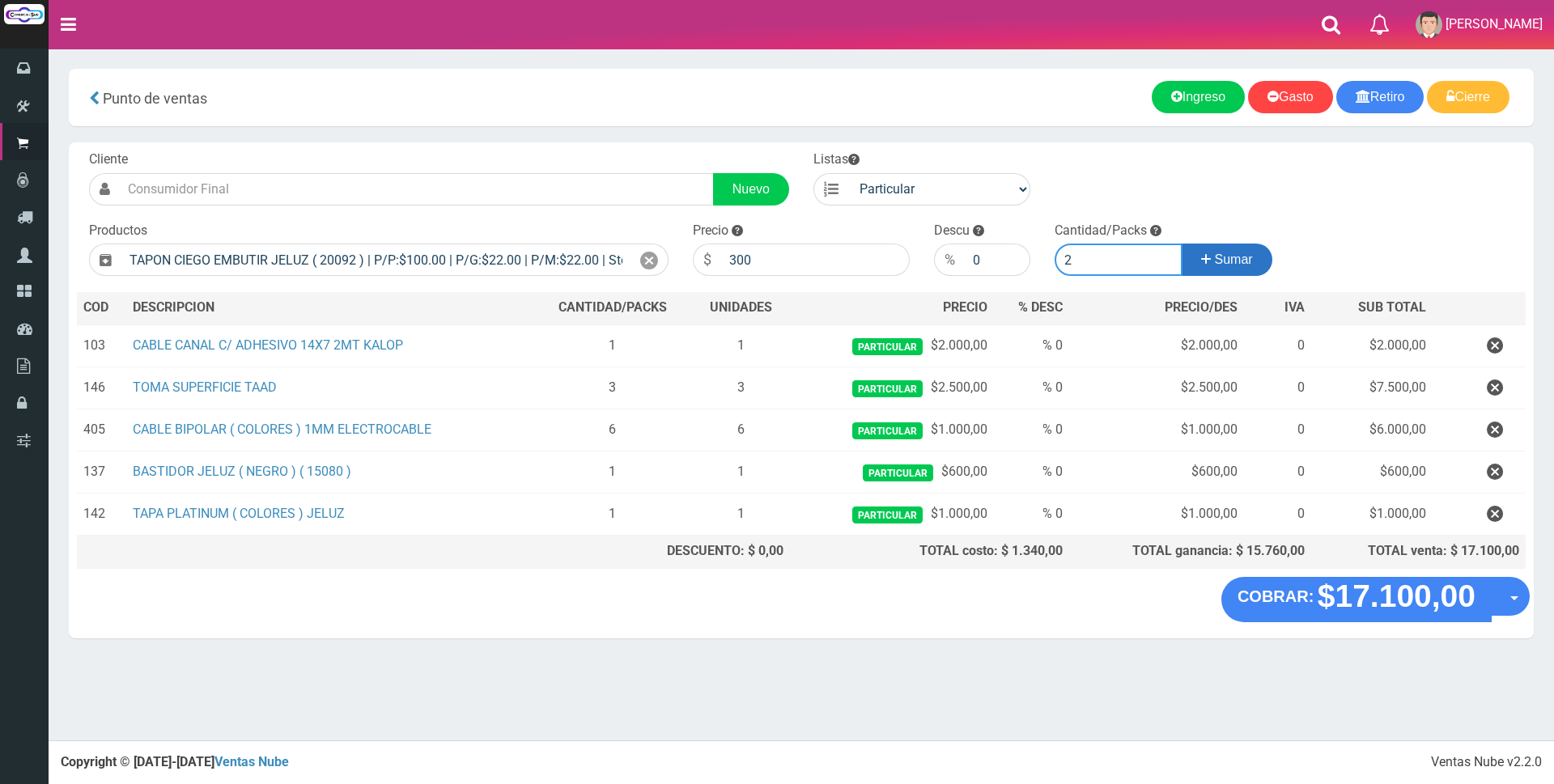
type input "2"
click at [1219, 260] on span "Sumar" at bounding box center [1233, 259] width 38 height 14
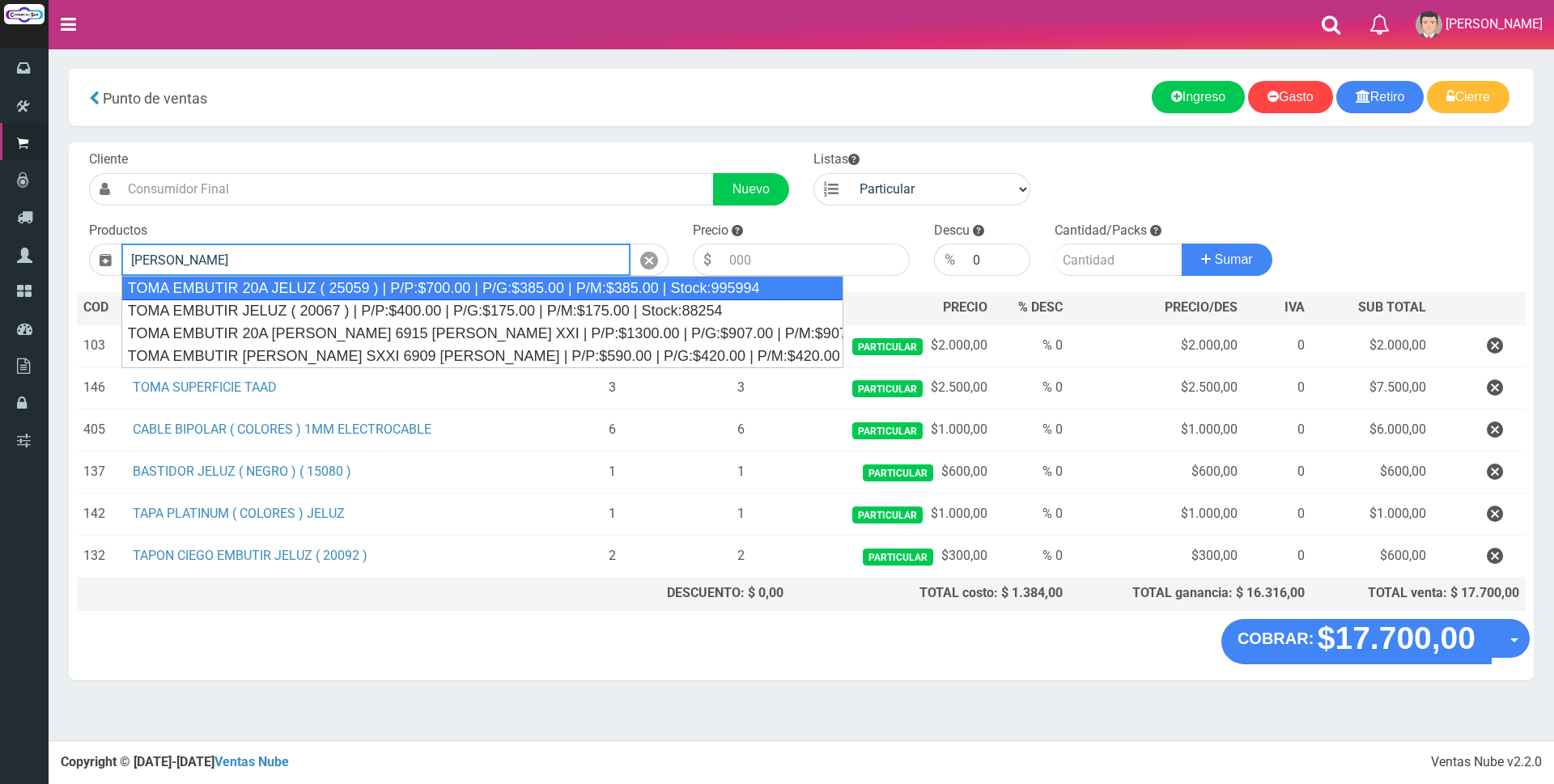
click at [748, 297] on div "TOMA EMBUTIR 20A JELUZ ( 25059 ) | P/P:$700.00 | P/G:$385.00 | P/M:$385.00 | St…" at bounding box center [482, 288] width 721 height 24
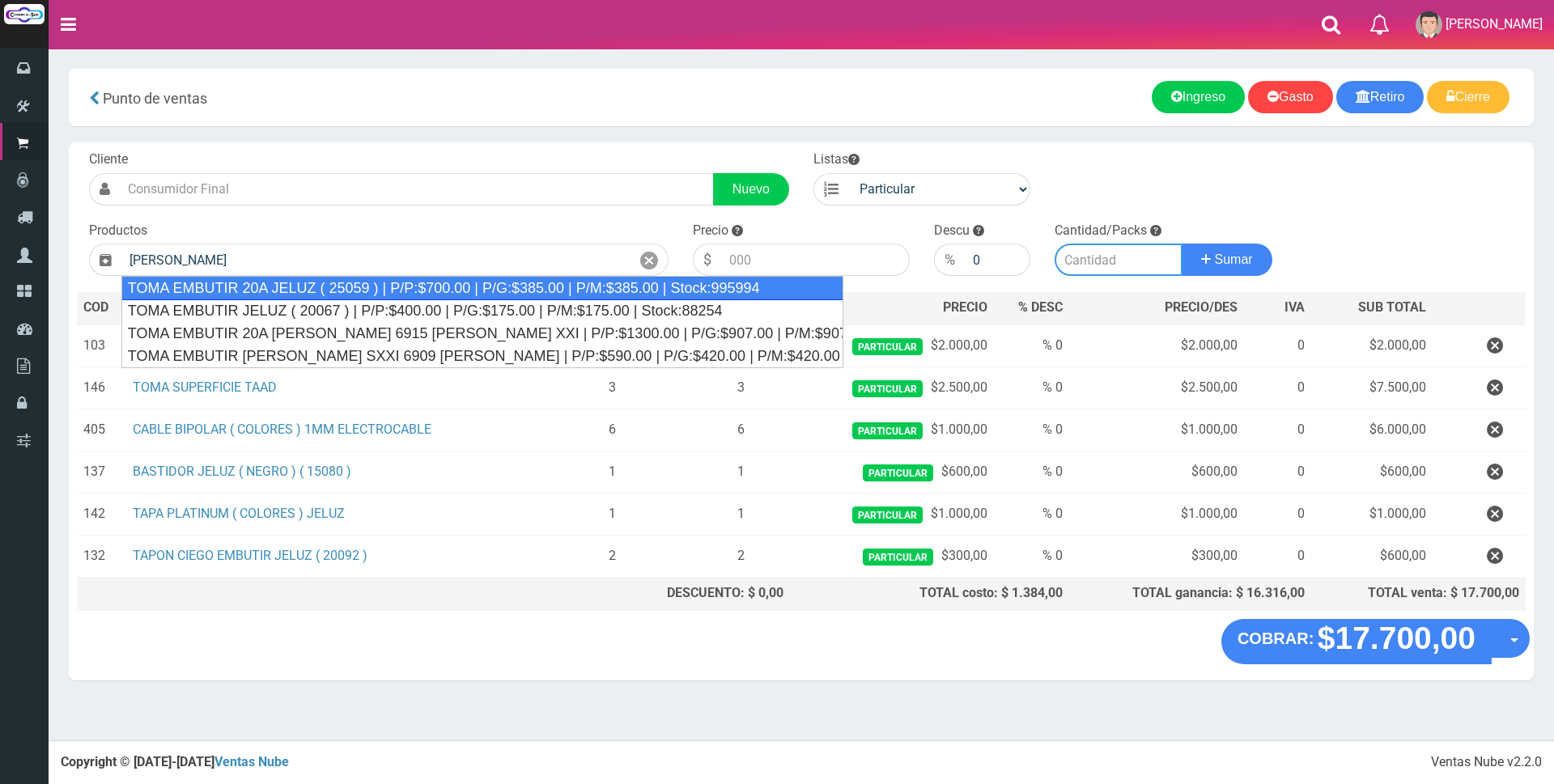
type input "TOMA EMBUTIR 20A JELUZ ( 25059 ) | P/P:$700.00 | P/G:$385.00 | P/M:$385.00 | St…"
type input "700.00"
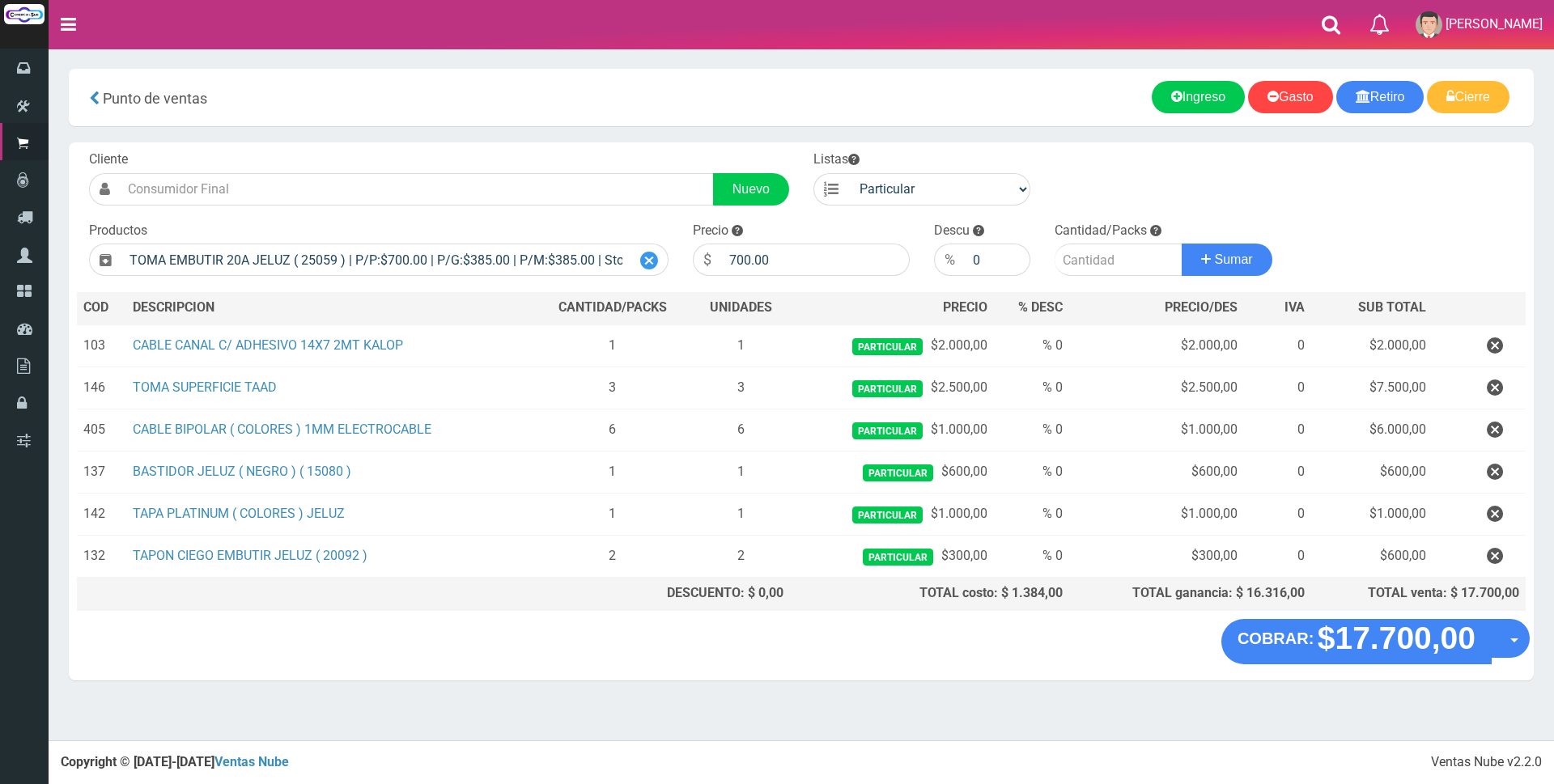
click at [643, 259] on icon at bounding box center [648, 260] width 18 height 23
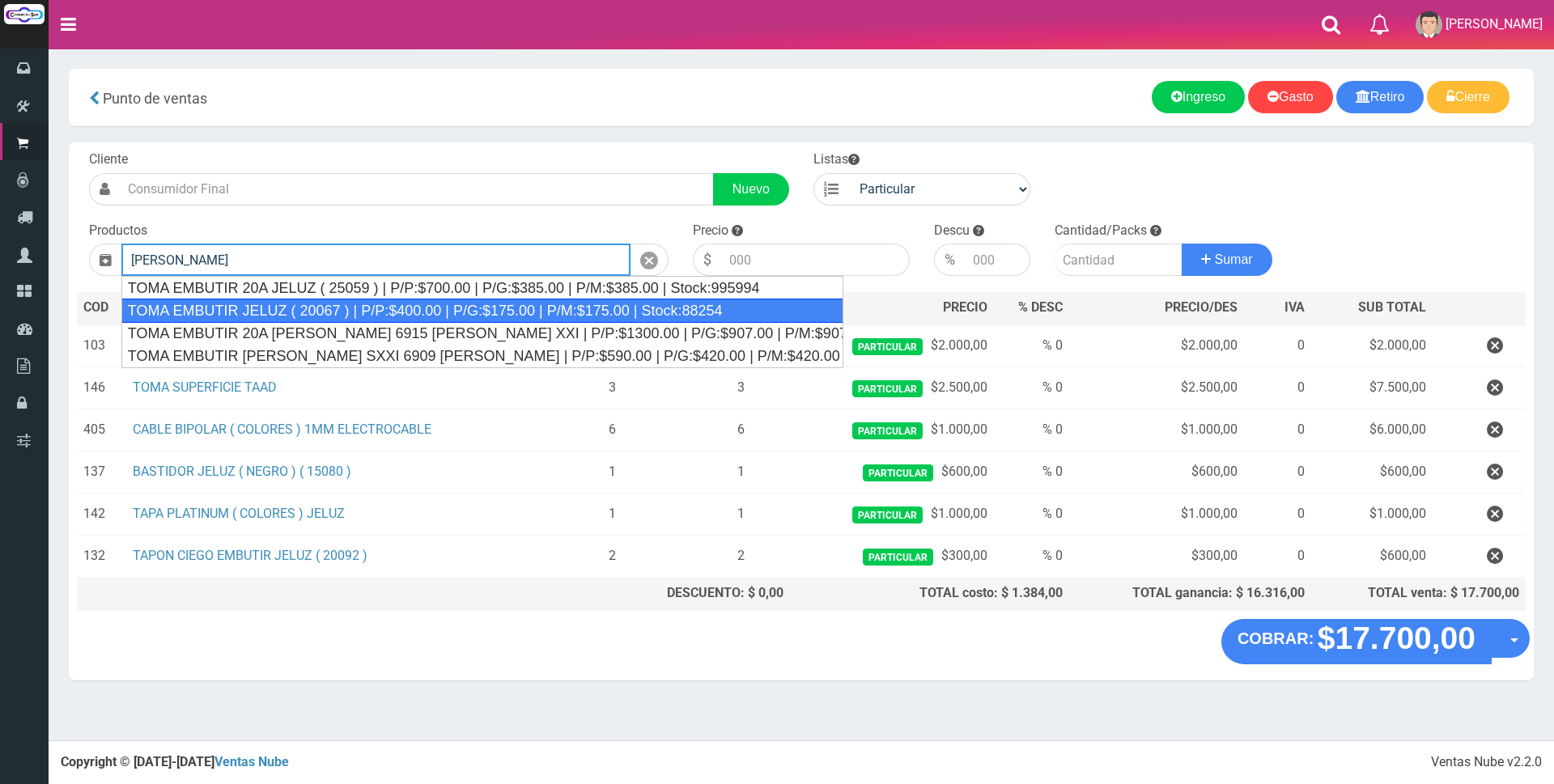
click at [516, 312] on div "TOMA EMBUTIR JELUZ ( 20067 ) | P/P:$400.00 | P/G:$175.00 | P/M:$175.00 | Stock:…" at bounding box center [482, 311] width 721 height 24
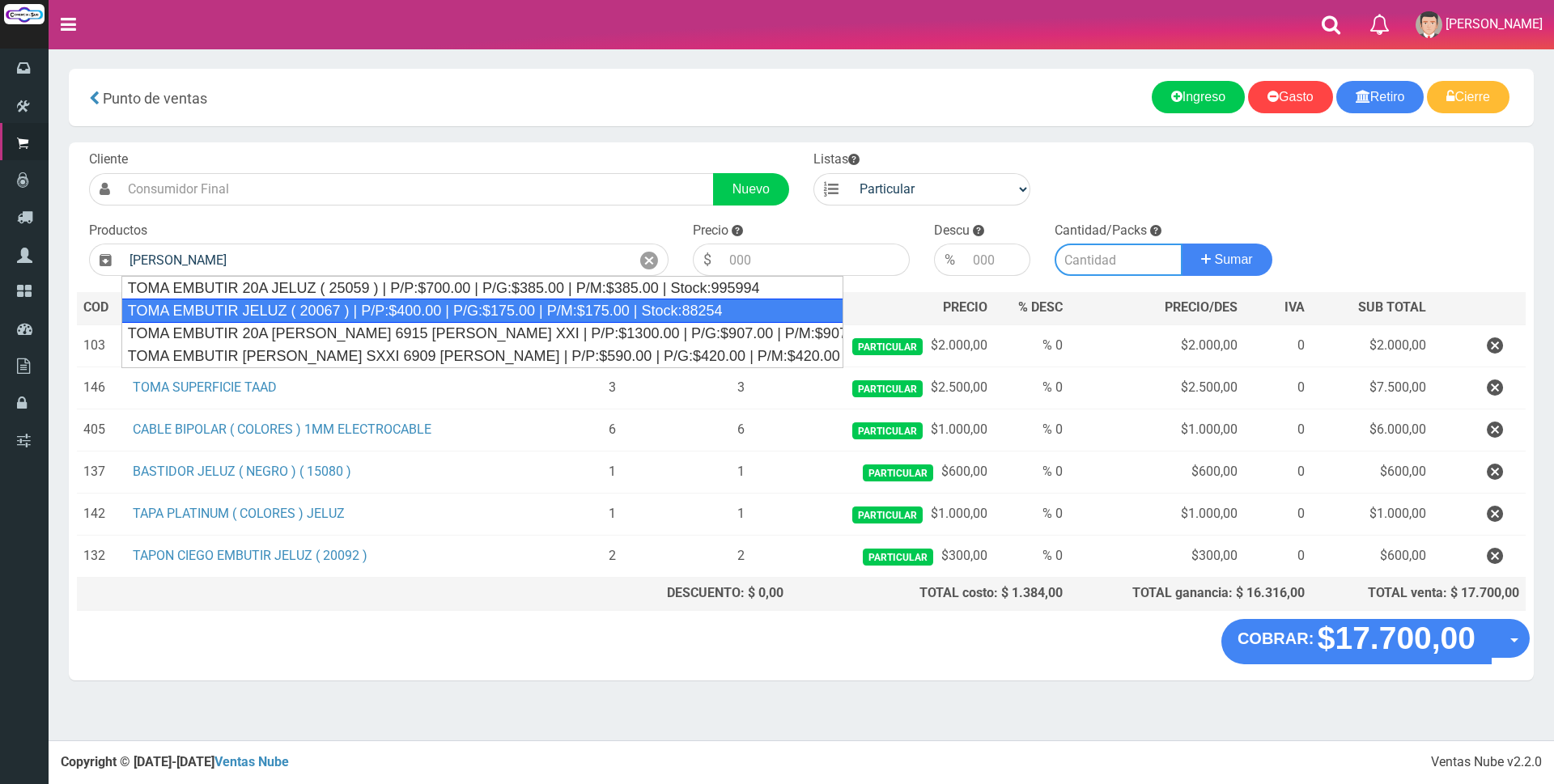
type input "TOMA EMBUTIR JELUZ ( 20067 ) | P/P:$400.00 | P/G:$175.00 | P/M:$175.00 | Stock:…"
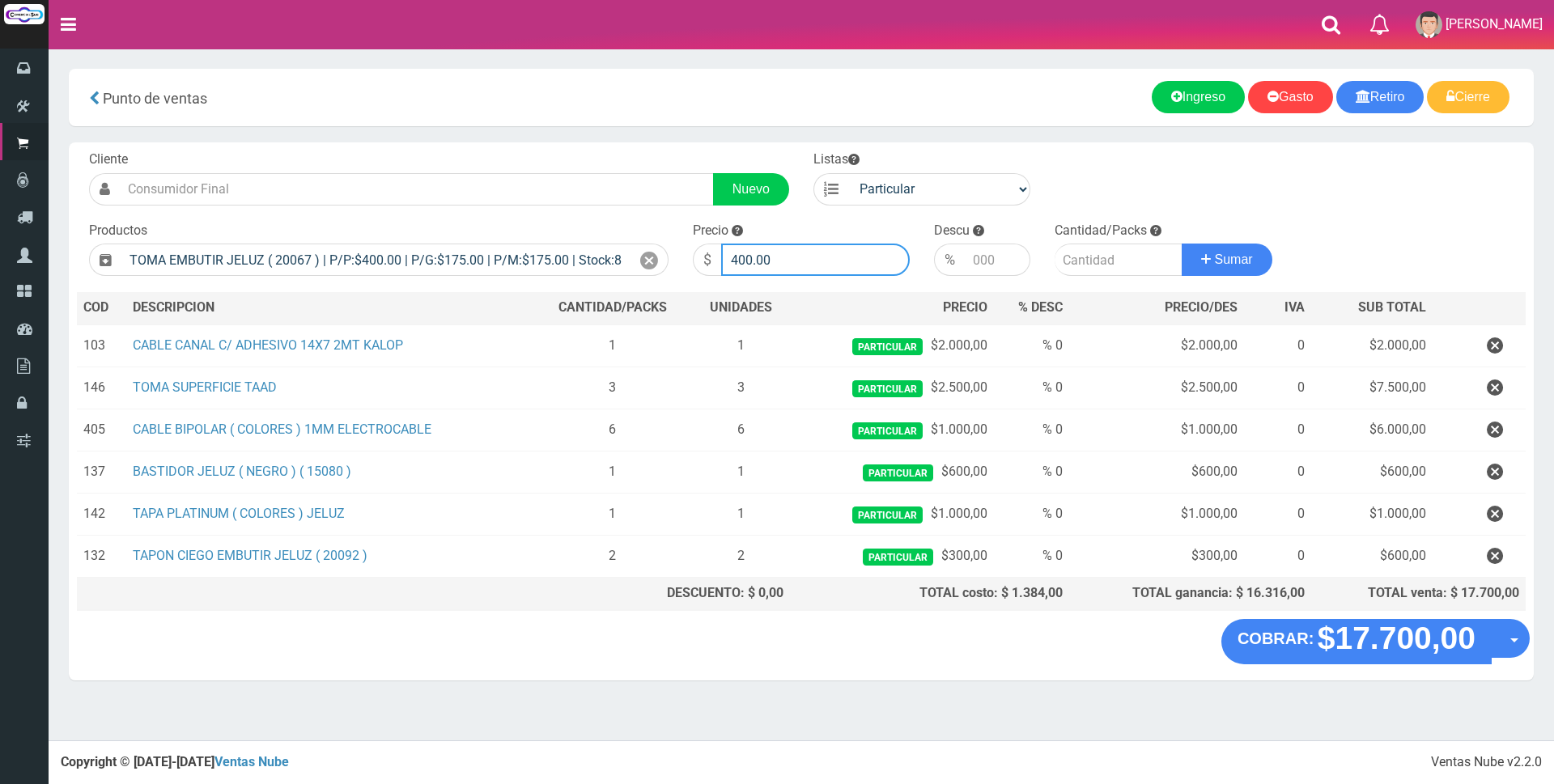
click at [801, 267] on input "400.00" at bounding box center [816, 259] width 189 height 33
type input "4"
type input "1200"
click at [1085, 260] on input "number" at bounding box center [1118, 259] width 128 height 33
type input "1"
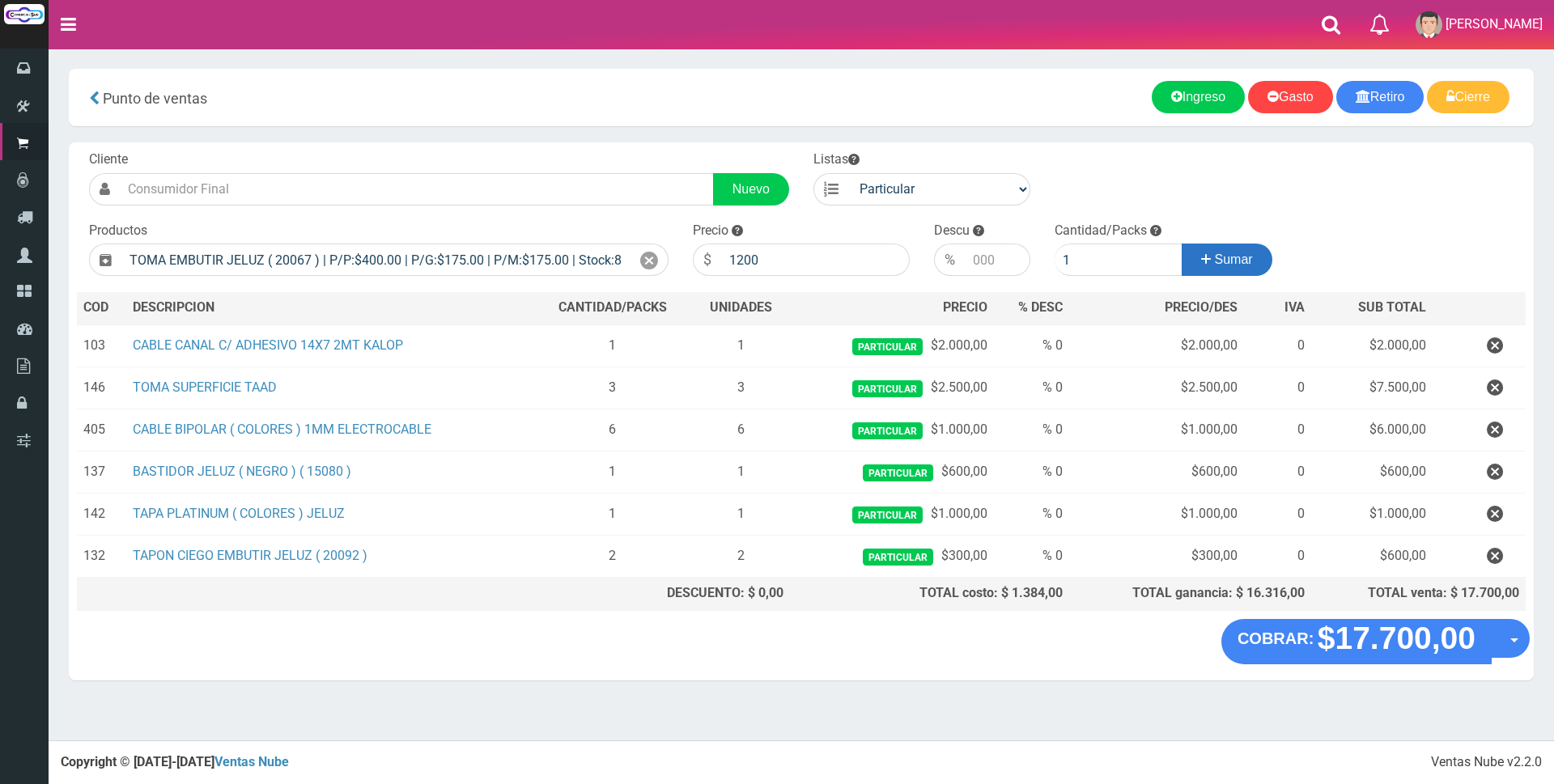
click at [1237, 264] on span "Sumar" at bounding box center [1233, 259] width 38 height 14
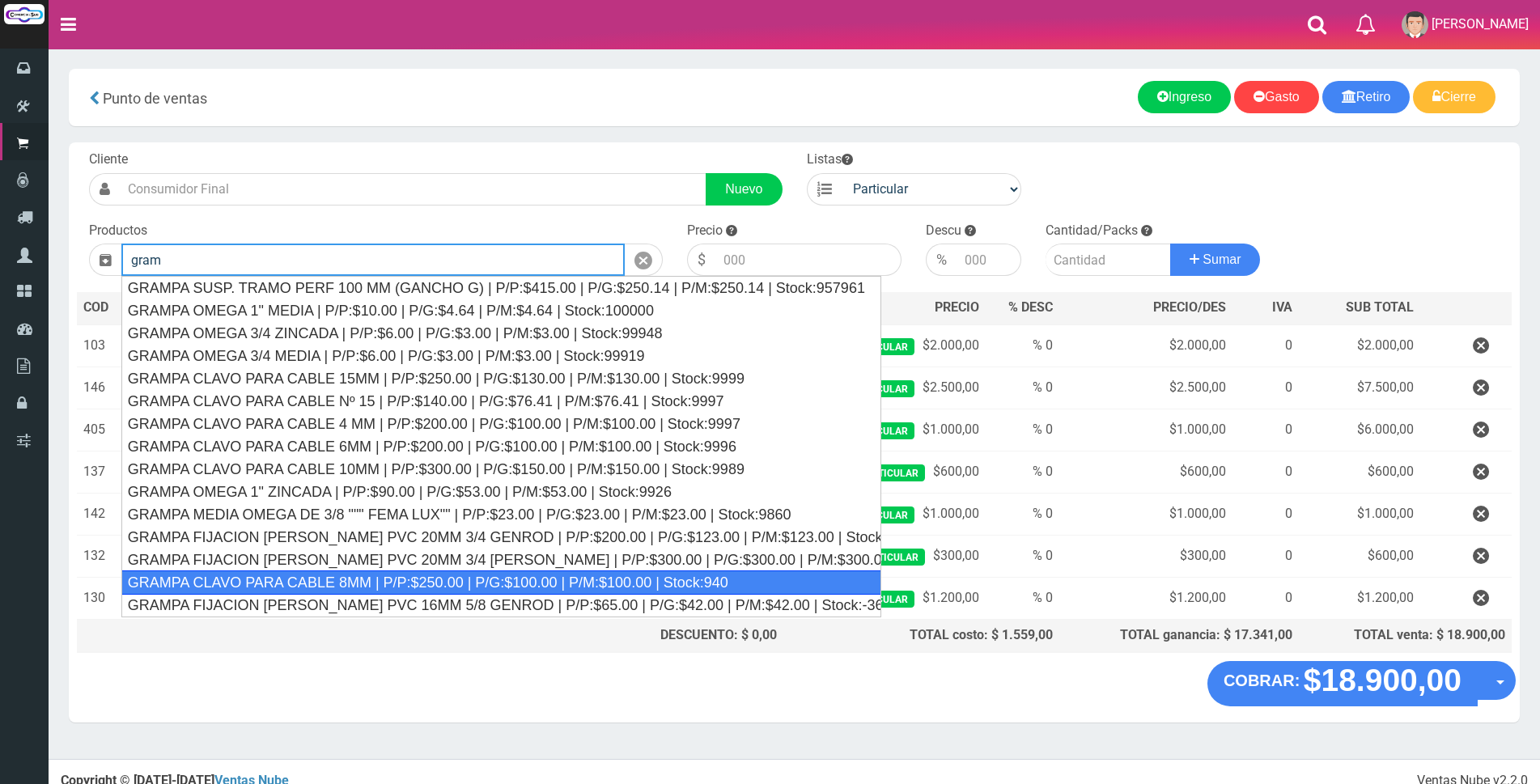
click at [545, 573] on div "GRAMPA CLAVO PARA CABLE 8MM | P/P:$250.00 | P/G:$100.00 | P/M:$100.00 | Stock:9…" at bounding box center [501, 583] width 760 height 24
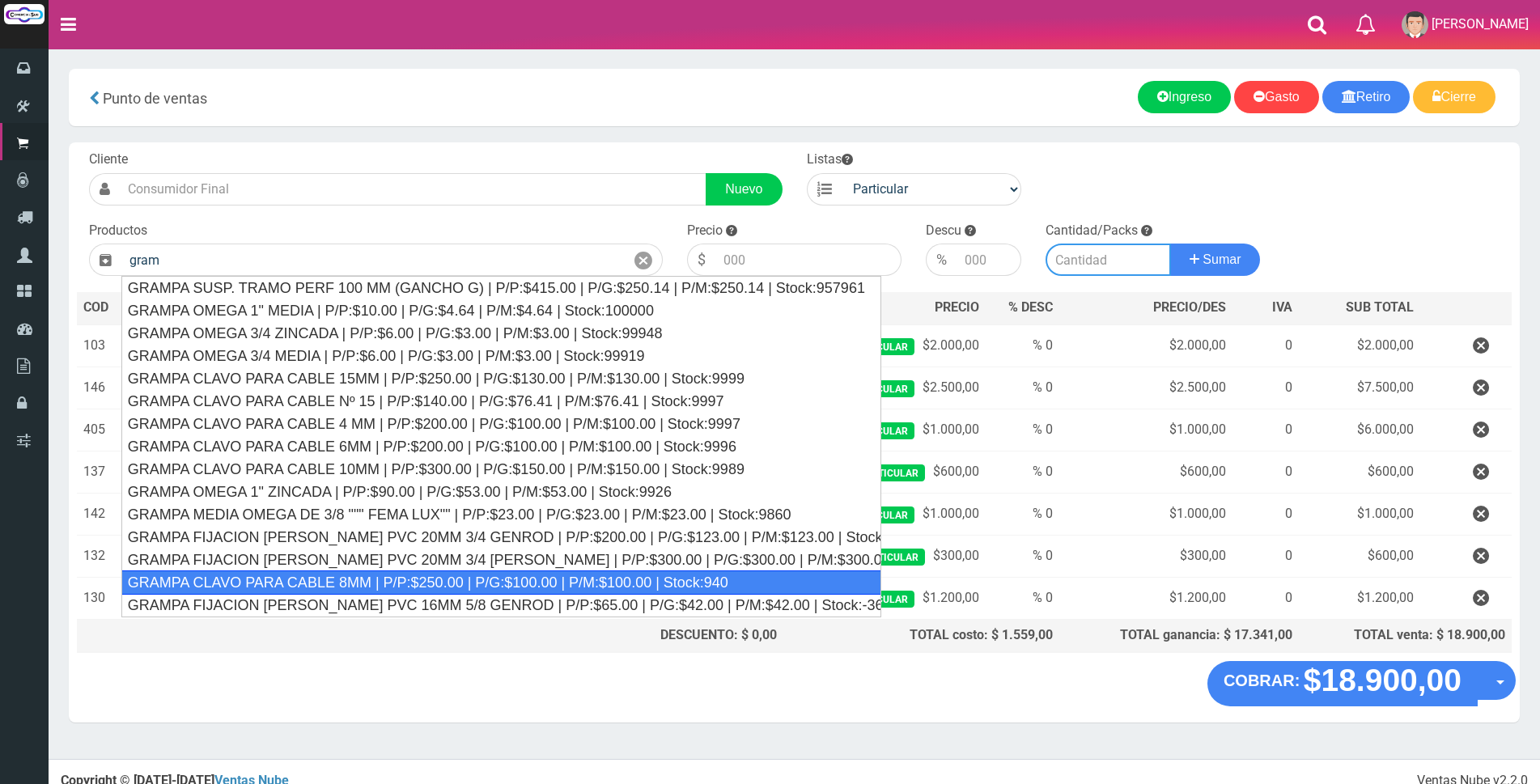
type input "GRAMPA CLAVO PARA CABLE 8MM | P/P:$250.00 | P/G:$100.00 | P/M:$100.00 | Stock:9…"
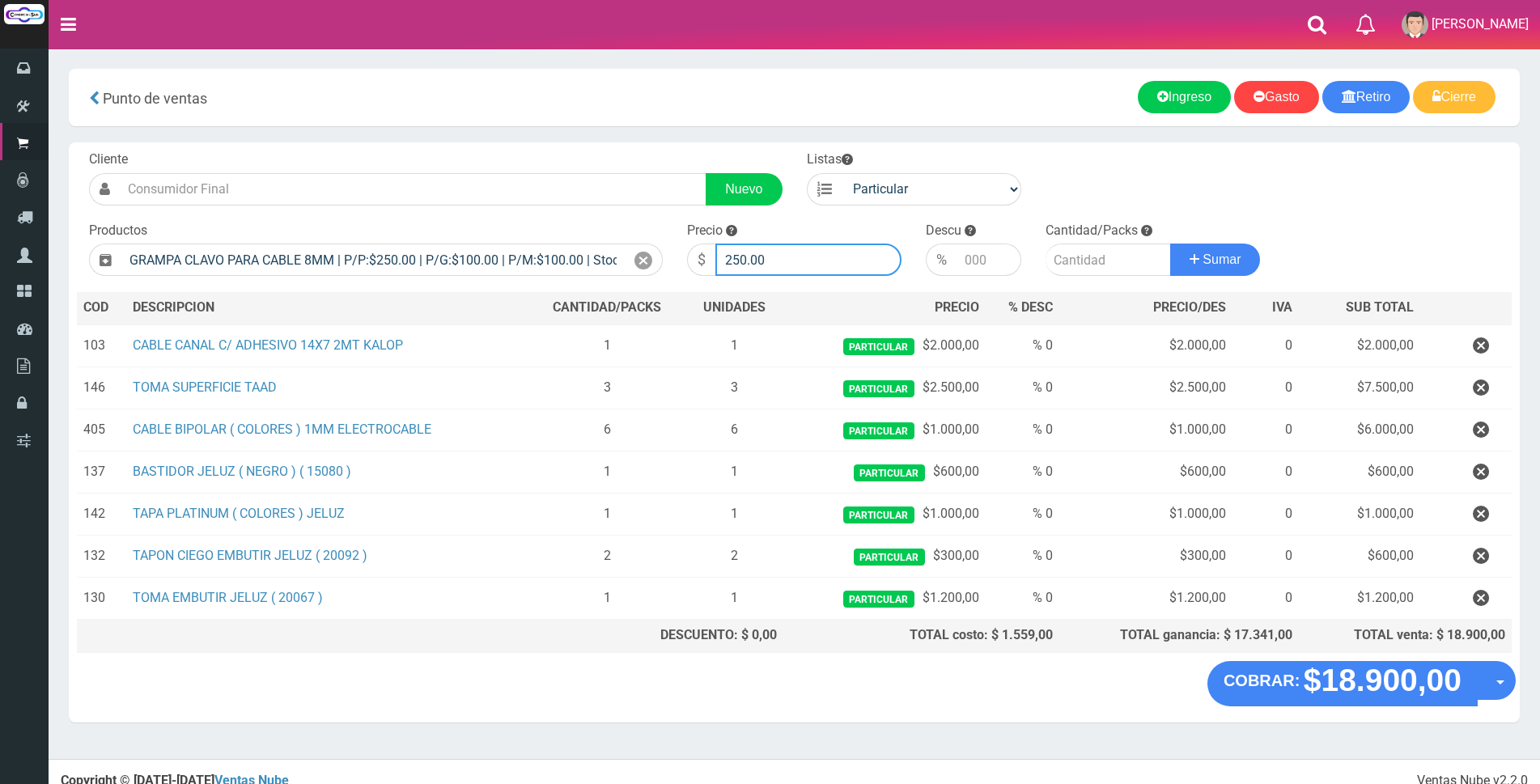
click at [816, 260] on input "250.00" at bounding box center [808, 259] width 186 height 33
type input "2"
type input "6000"
click at [1068, 263] on input "number" at bounding box center [1108, 259] width 125 height 33
type input "1"
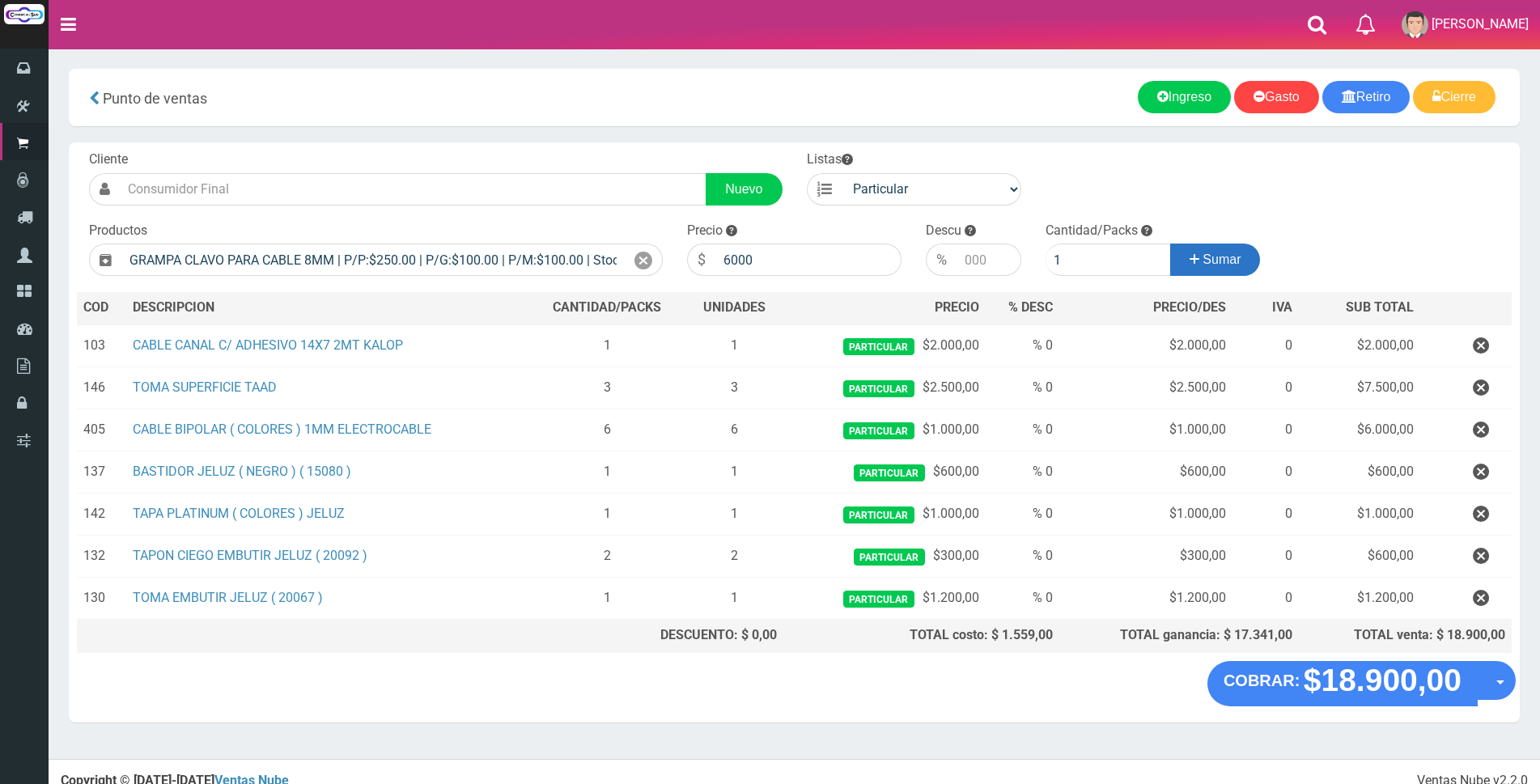
click at [1215, 265] on span "Sumar" at bounding box center [1221, 259] width 38 height 14
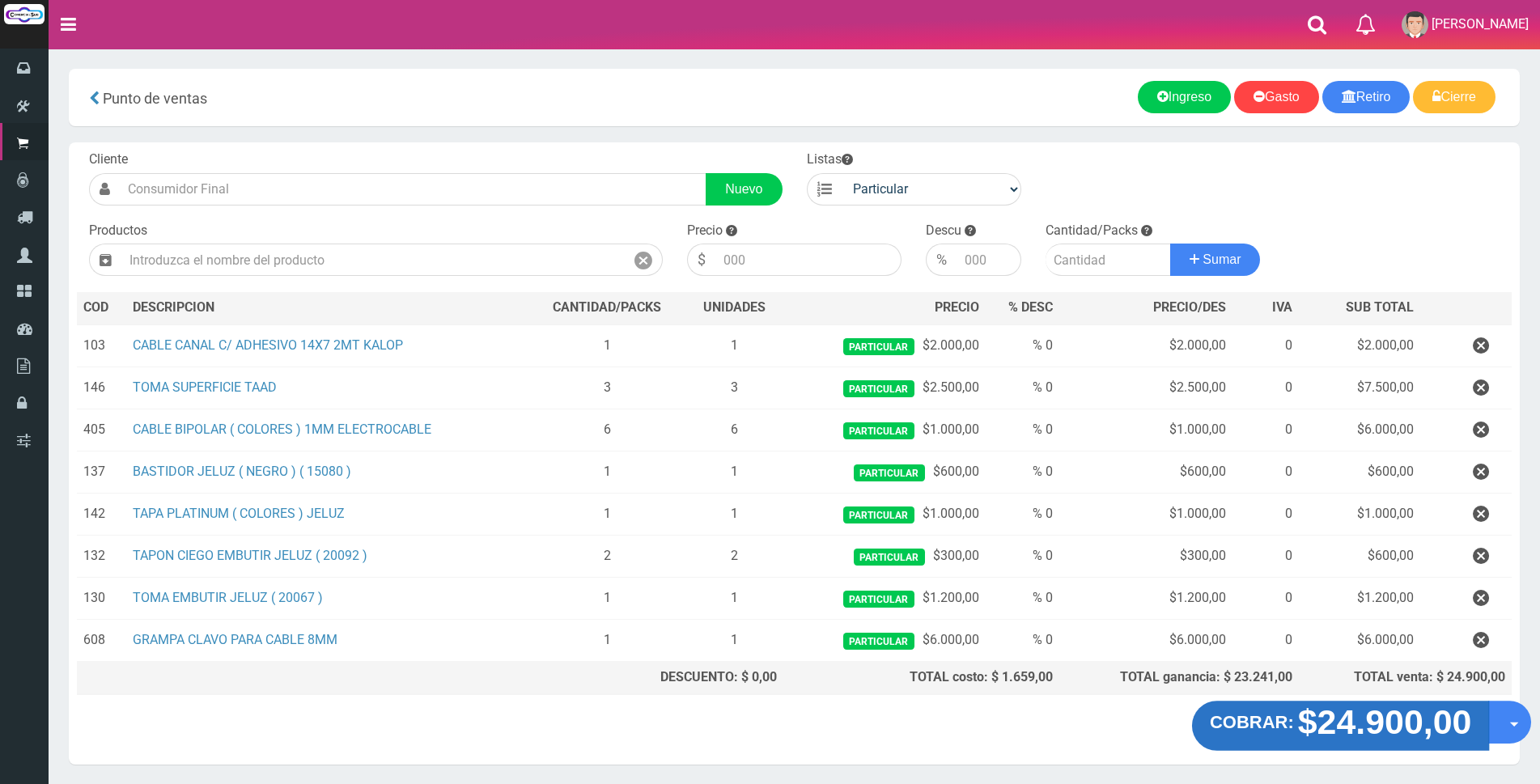
click at [1359, 730] on strong "$24.900,00" at bounding box center [1385, 722] width 174 height 38
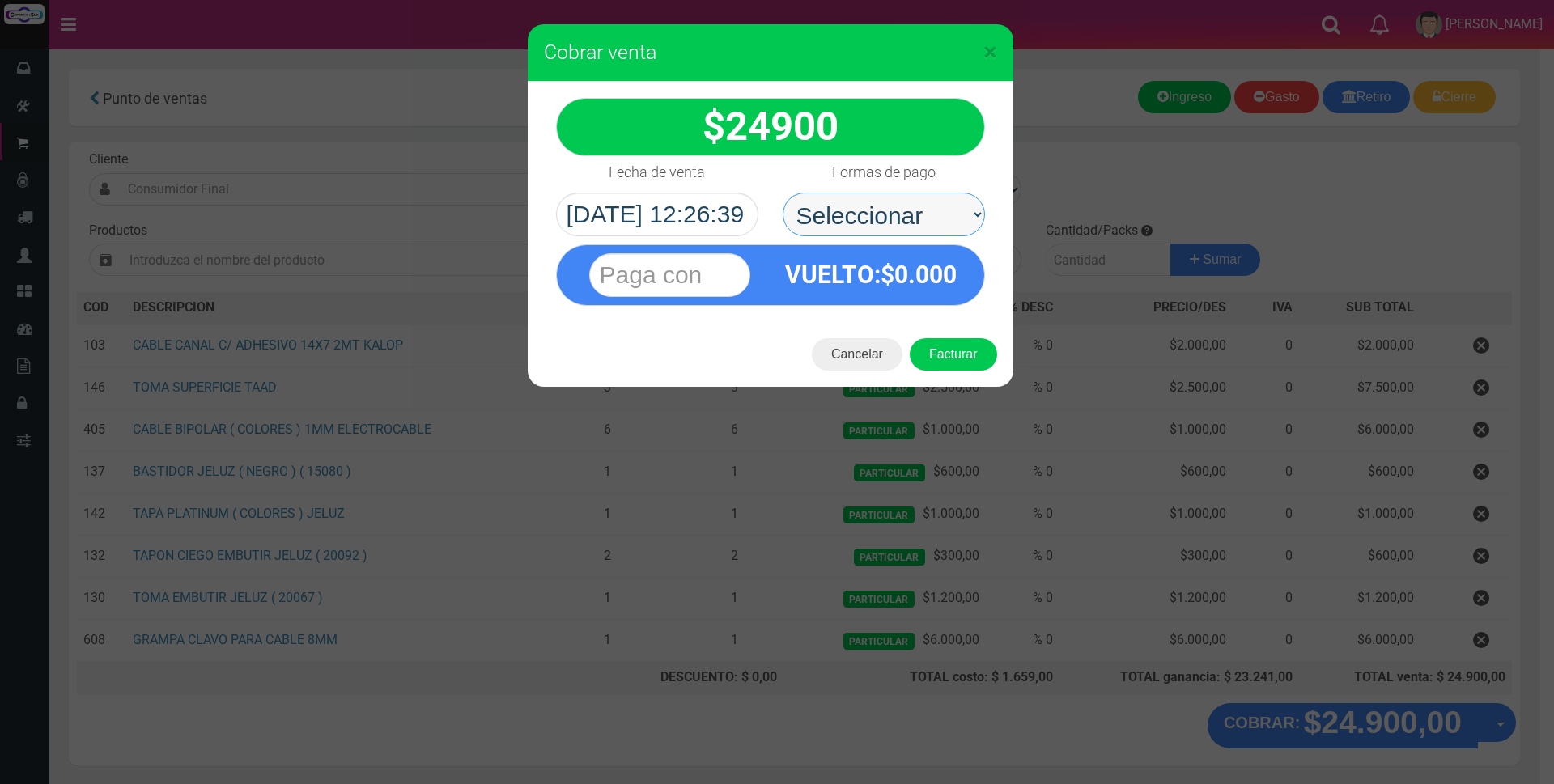
drag, startPoint x: 939, startPoint y: 238, endPoint x: 921, endPoint y: 223, distance: 23.4
click at [913, 212] on select "Seleccionar Efectivo Tarjeta de Crédito Depósito Débito" at bounding box center [883, 214] width 202 height 44
select select "Efectivo"
click at [782, 193] on select "Seleccionar Efectivo Tarjeta de Crédito Depósito Débito" at bounding box center [883, 214] width 202 height 44
click at [699, 273] on input "text" at bounding box center [670, 275] width 161 height 44
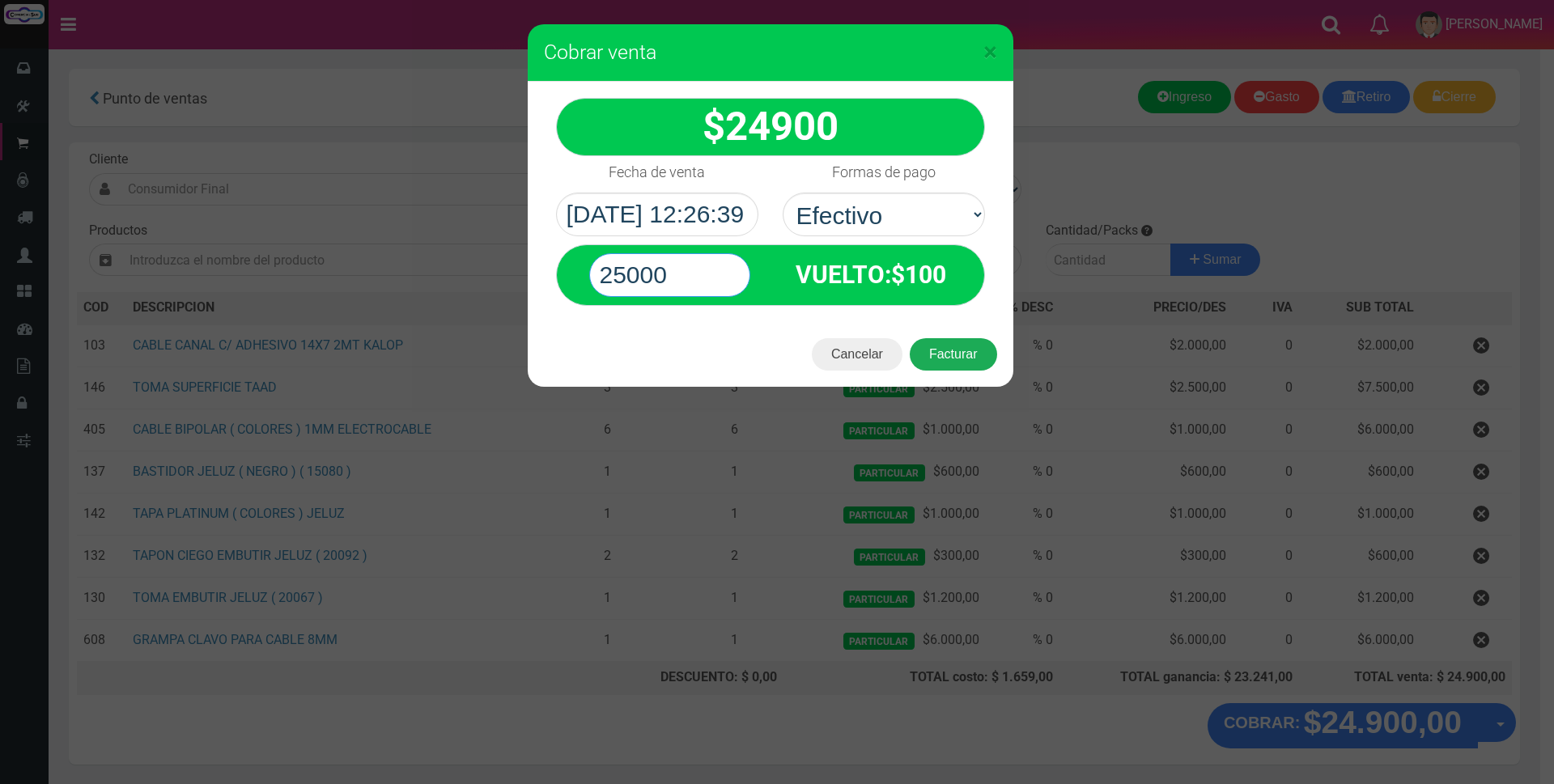
type input "25000"
click at [973, 354] on button "Facturar" at bounding box center [952, 355] width 87 height 33
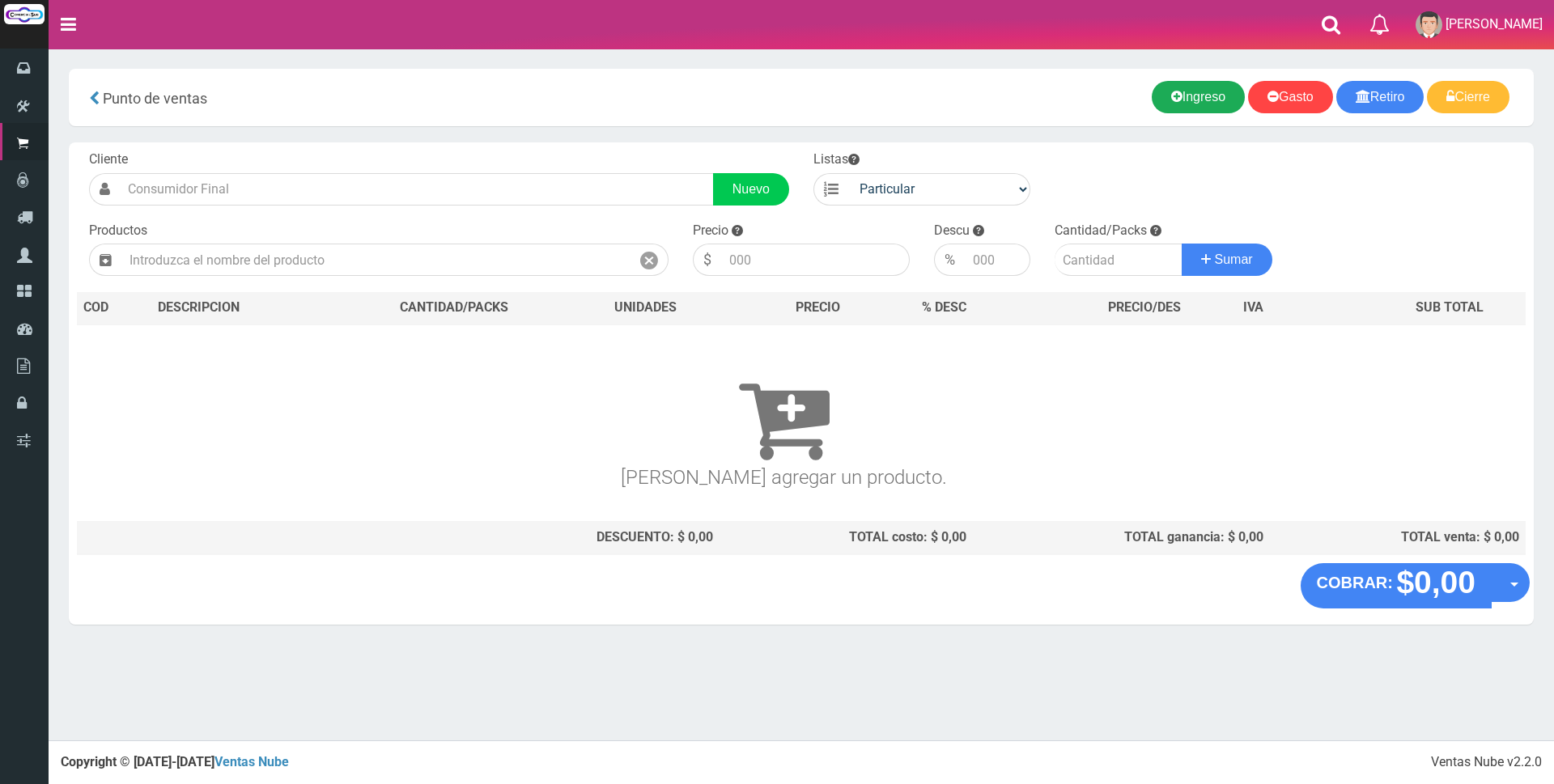
click at [1197, 88] on link "Ingreso" at bounding box center [1198, 96] width 93 height 33
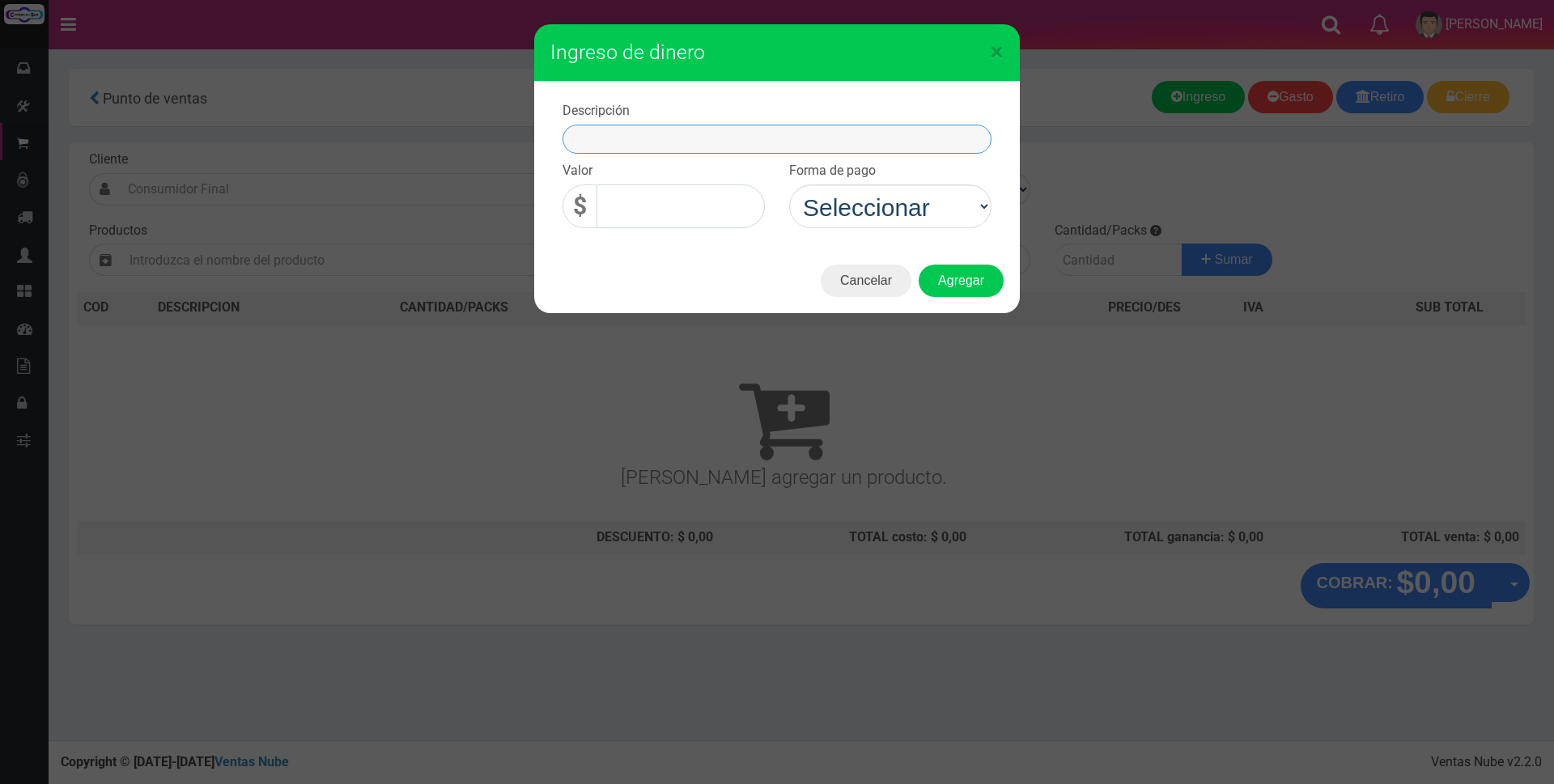
click at [738, 146] on input "text" at bounding box center [777, 138] width 428 height 29
type input "ingreso dinero"
click at [643, 210] on input "0,00" at bounding box center [680, 206] width 168 height 44
type input "1.300,00"
click at [967, 207] on select "Seleccionar Efectivo Tarjeta de Crédito Depósito Débito" at bounding box center [890, 206] width 202 height 44
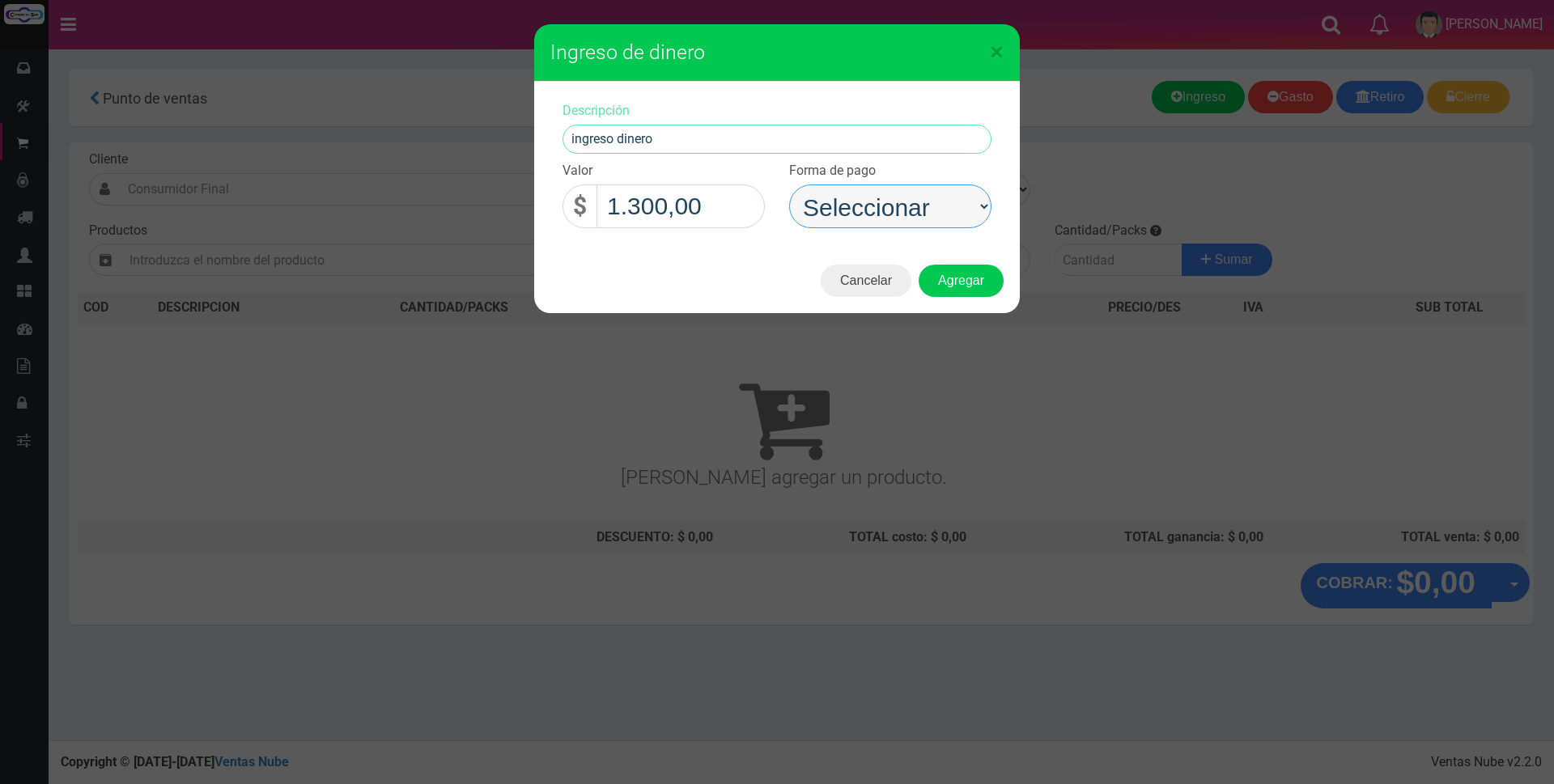
select select "Efectivo"
click at [789, 184] on select "Seleccionar Efectivo Tarjeta de Crédito Depósito Débito" at bounding box center [890, 206] width 202 height 44
click at [969, 278] on button "Agregar" at bounding box center [961, 281] width 85 height 33
